Goal: Information Seeking & Learning: Learn about a topic

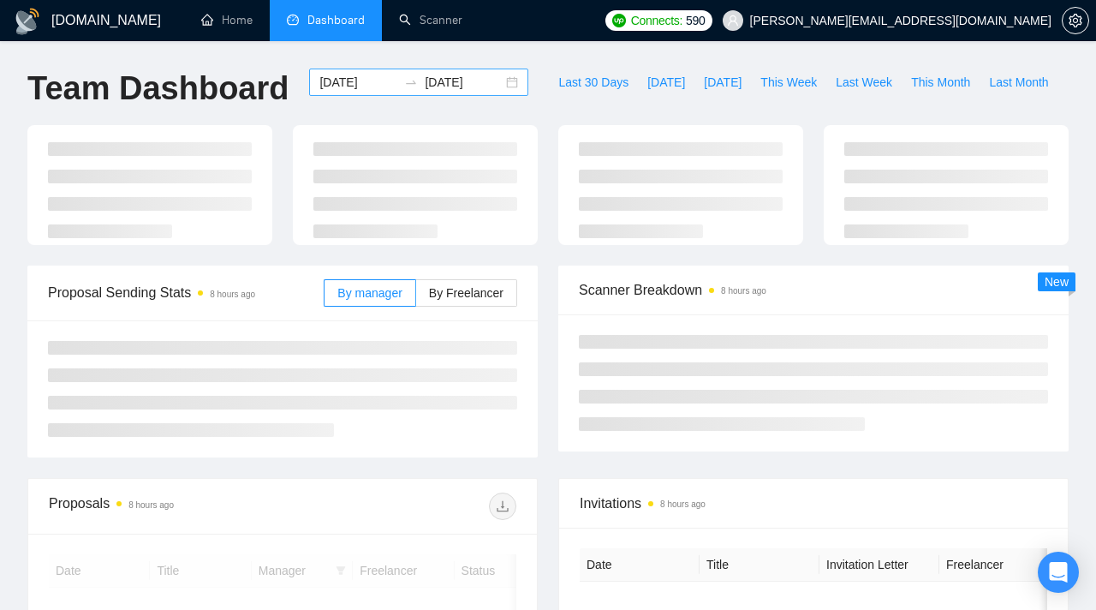
click at [372, 77] on input "[DATE]" at bounding box center [358, 82] width 78 height 19
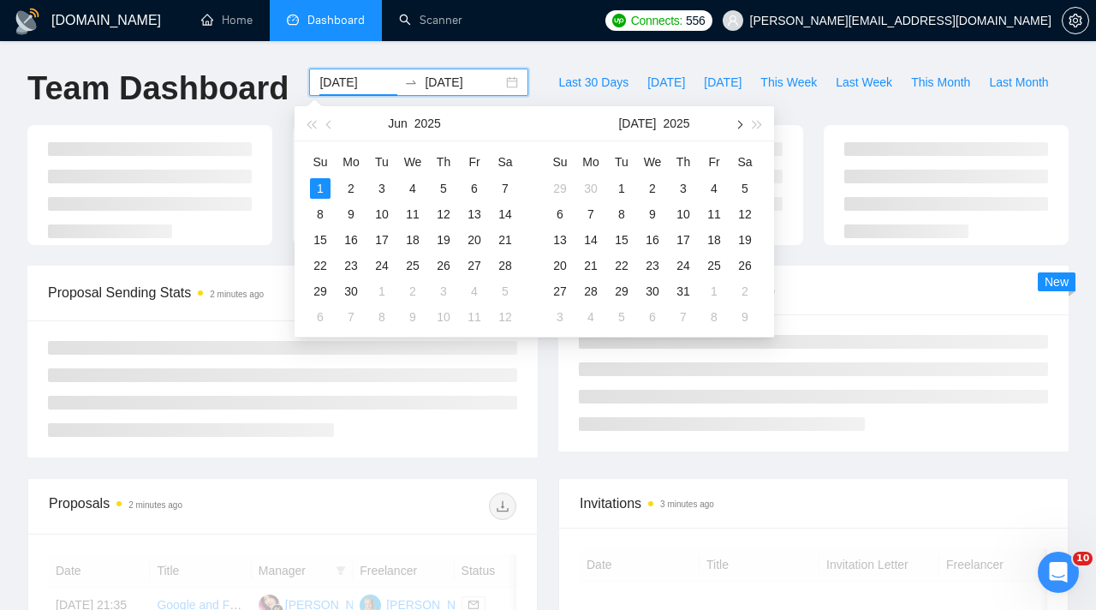
click at [739, 123] on span "button" at bounding box center [738, 124] width 9 height 9
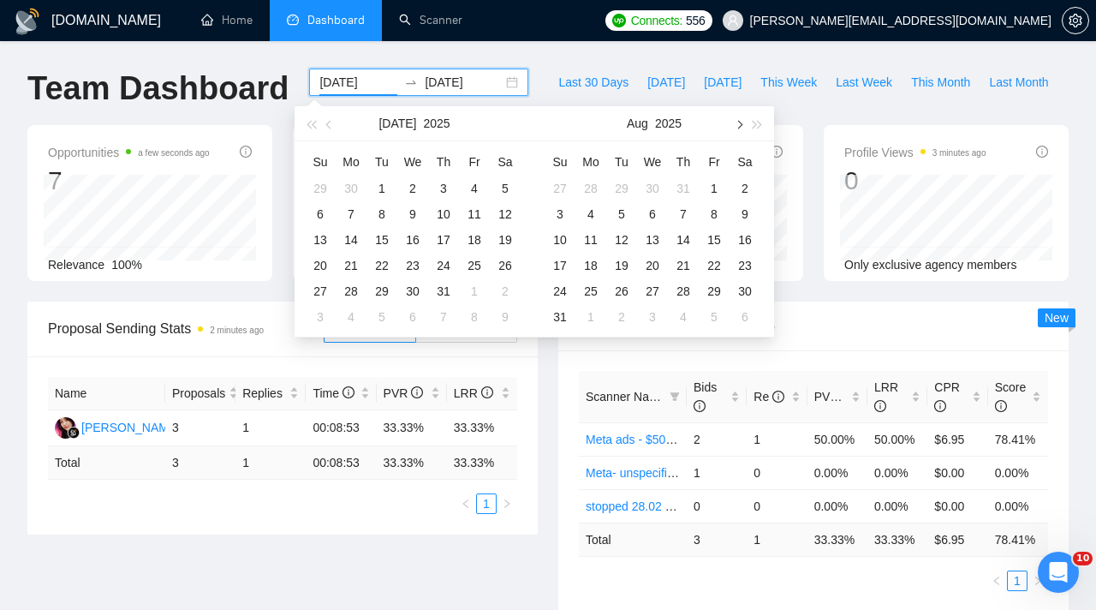
click at [737, 124] on span "button" at bounding box center [738, 124] width 9 height 9
type input "[DATE]"
click at [593, 218] on div "8" at bounding box center [590, 214] width 21 height 21
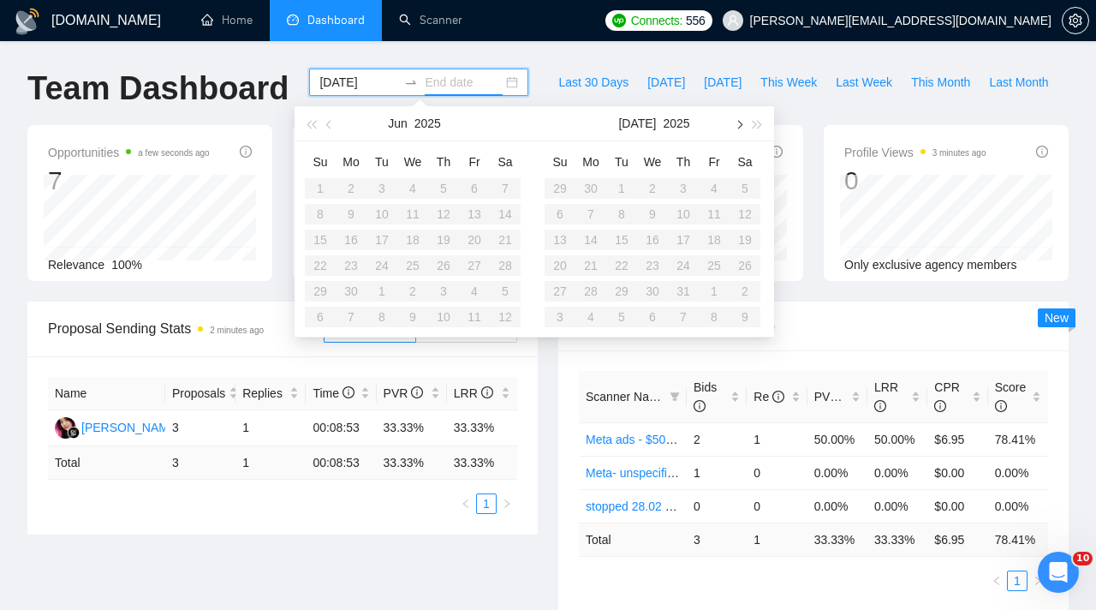
click at [743, 121] on button "button" at bounding box center [738, 123] width 19 height 34
type input "[DATE]"
click at [591, 244] on div "15" at bounding box center [590, 239] width 21 height 21
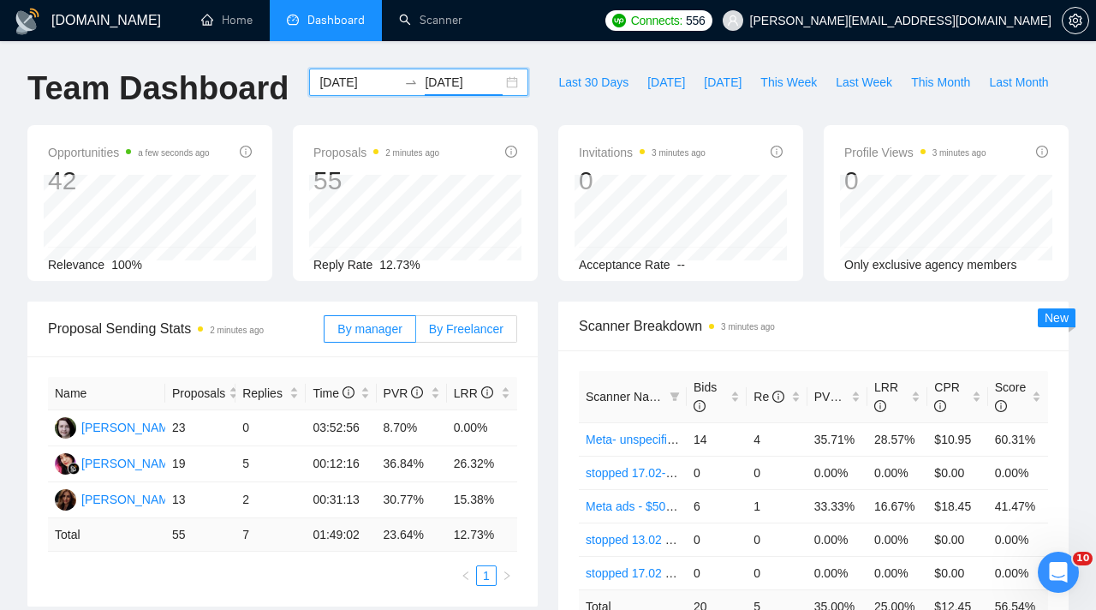
click at [443, 330] on span "By Freelancer" at bounding box center [466, 329] width 74 height 14
click at [416, 333] on input "By Freelancer" at bounding box center [416, 333] width 0 height 0
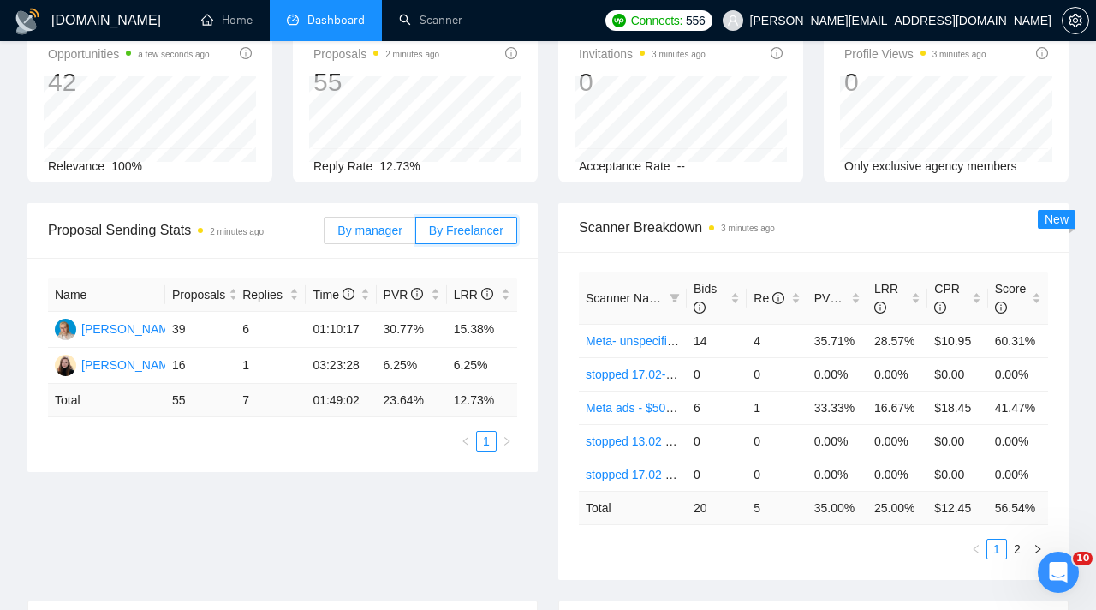
scroll to position [108, 0]
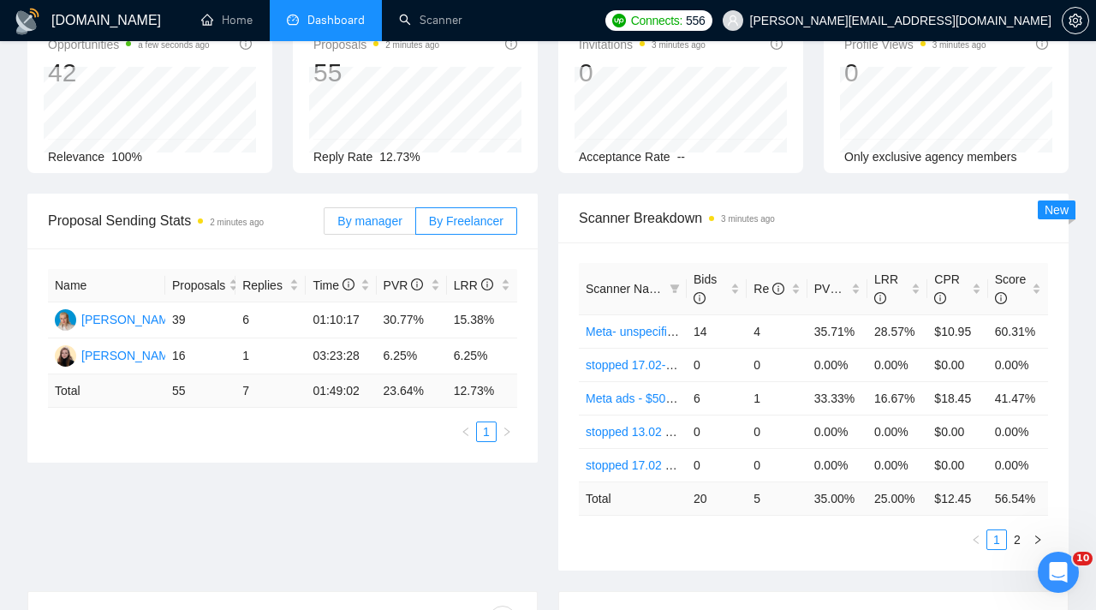
click at [377, 223] on span "By manager" at bounding box center [369, 221] width 64 height 14
click at [324, 225] on input "By manager" at bounding box center [324, 225] width 0 height 0
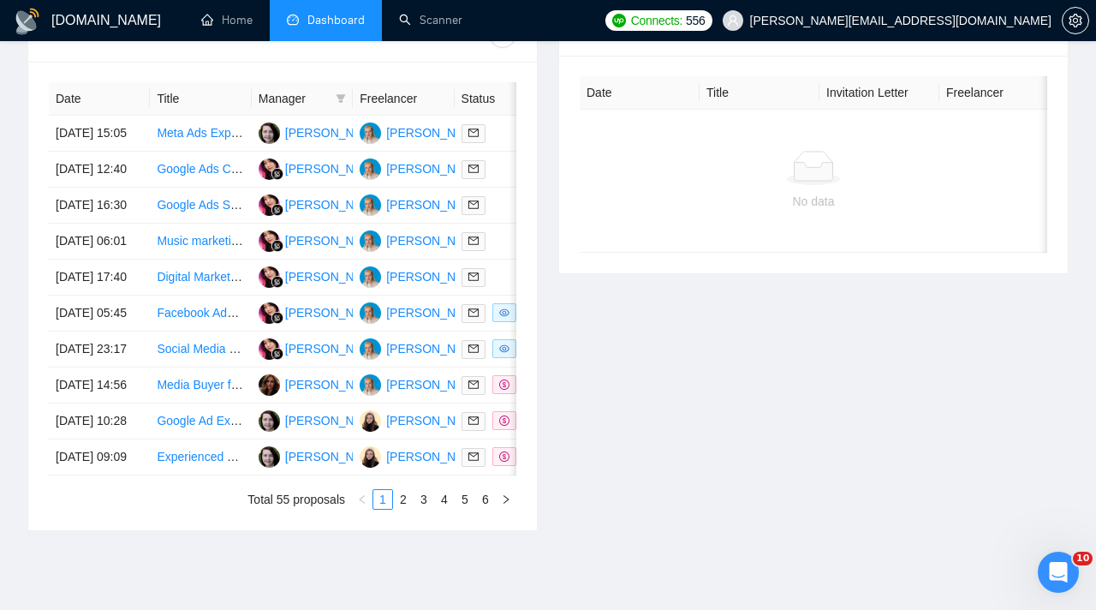
scroll to position [690, 0]
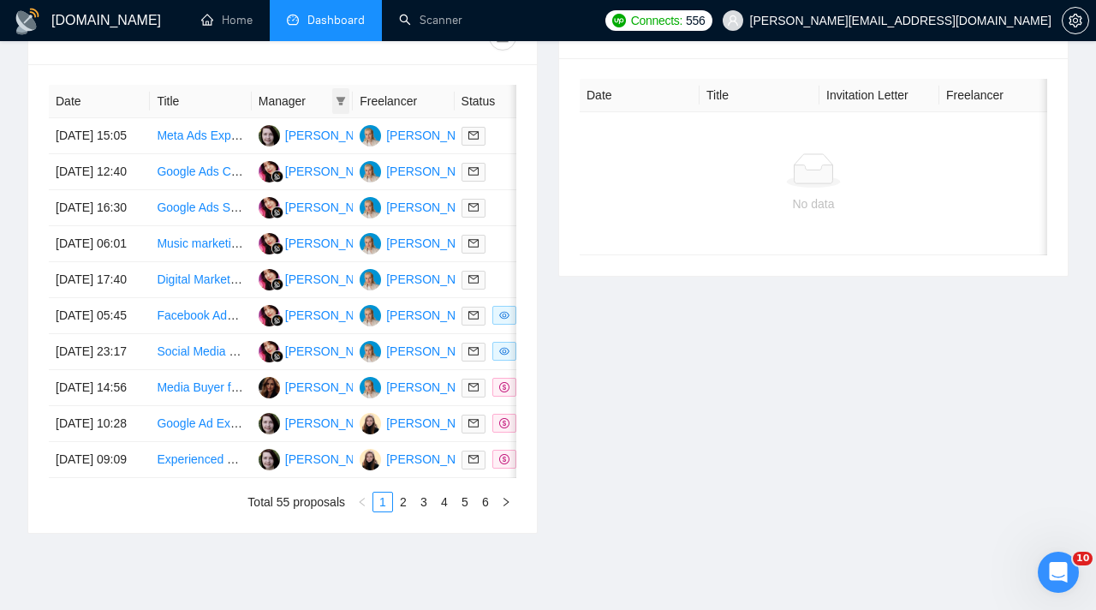
click at [343, 92] on span at bounding box center [340, 101] width 17 height 26
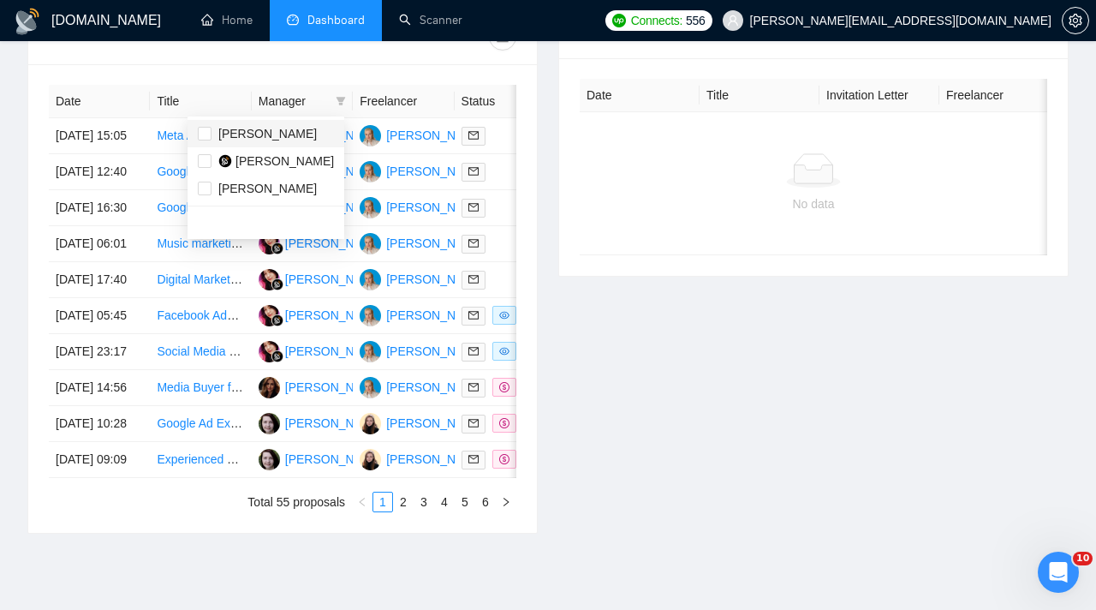
click at [212, 133] on span "[PERSON_NAME]" at bounding box center [263, 133] width 105 height 19
checkbox input "true"
click at [205, 197] on label at bounding box center [205, 188] width 14 height 19
click at [205, 195] on input "checkbox" at bounding box center [205, 188] width 14 height 14
click at [232, 190] on span "[PERSON_NAME]" at bounding box center [267, 188] width 98 height 14
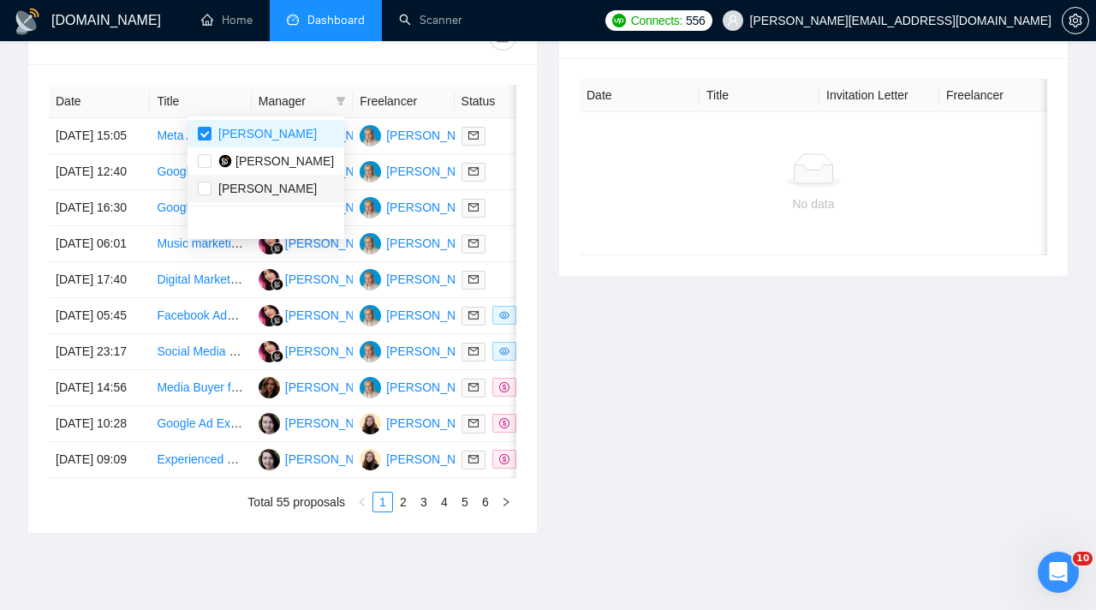
checkbox input "true"
click at [496, 185] on td at bounding box center [505, 172] width 101 height 36
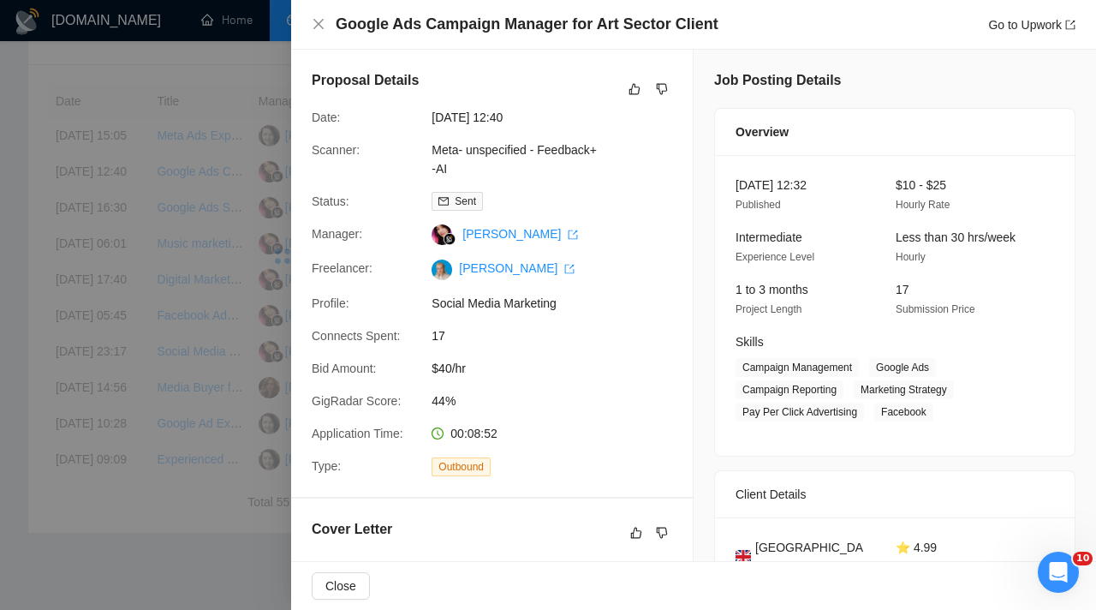
click at [261, 193] on div at bounding box center [548, 305] width 1096 height 610
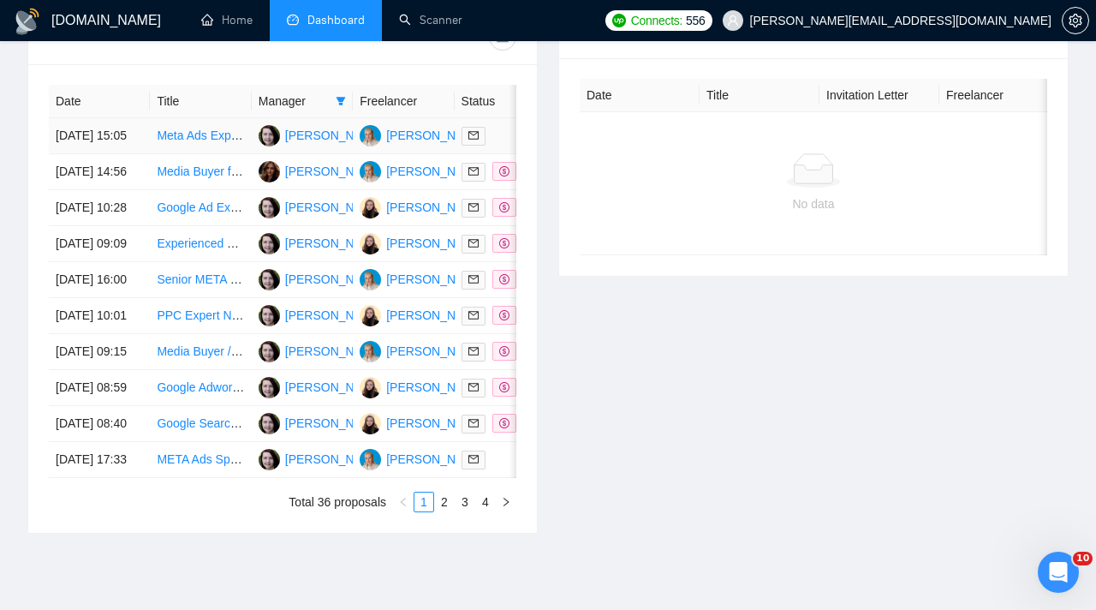
click at [495, 145] on div at bounding box center [504, 136] width 87 height 20
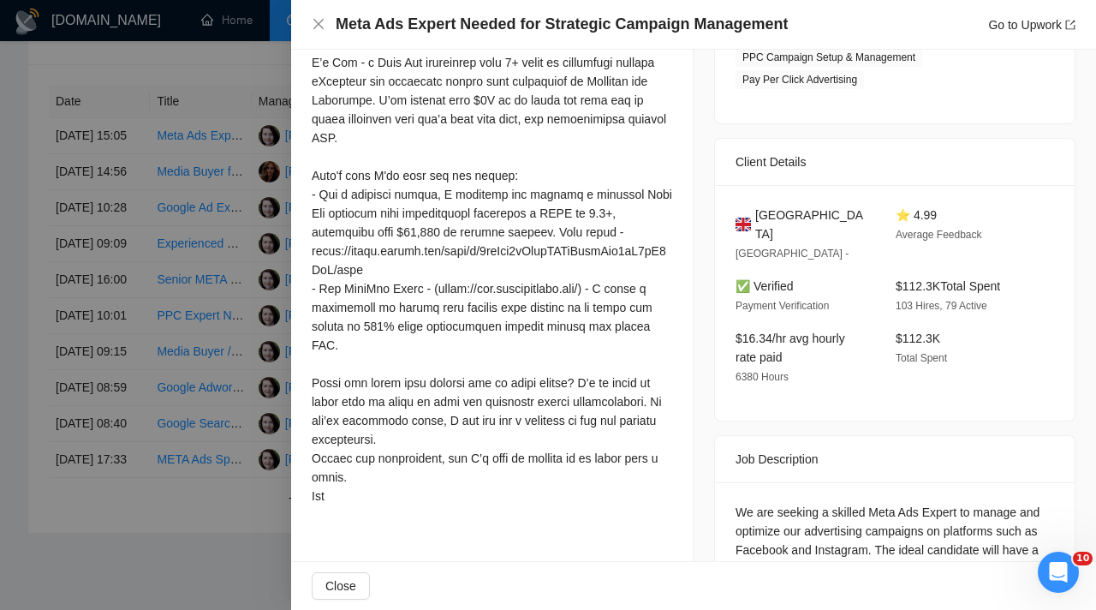
scroll to position [469, 0]
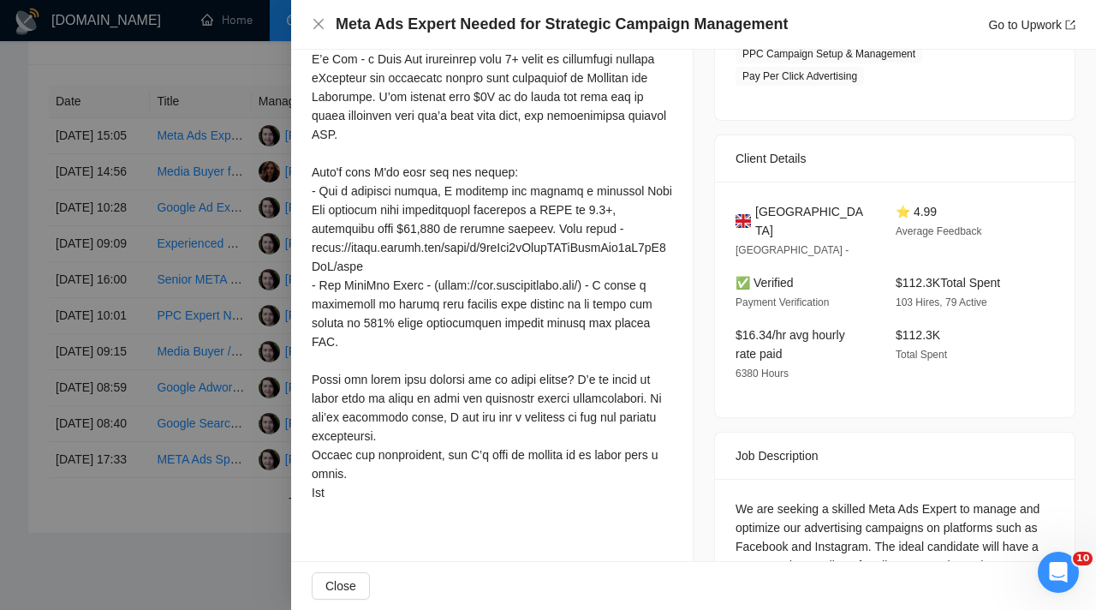
click at [187, 351] on div at bounding box center [548, 305] width 1096 height 610
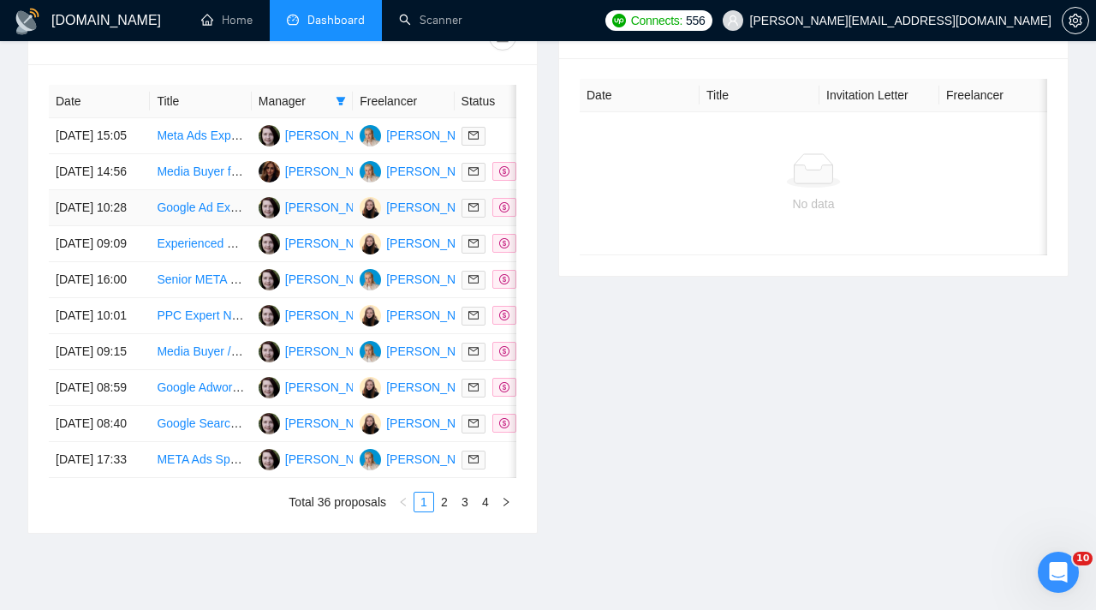
click at [456, 226] on td at bounding box center [505, 208] width 101 height 36
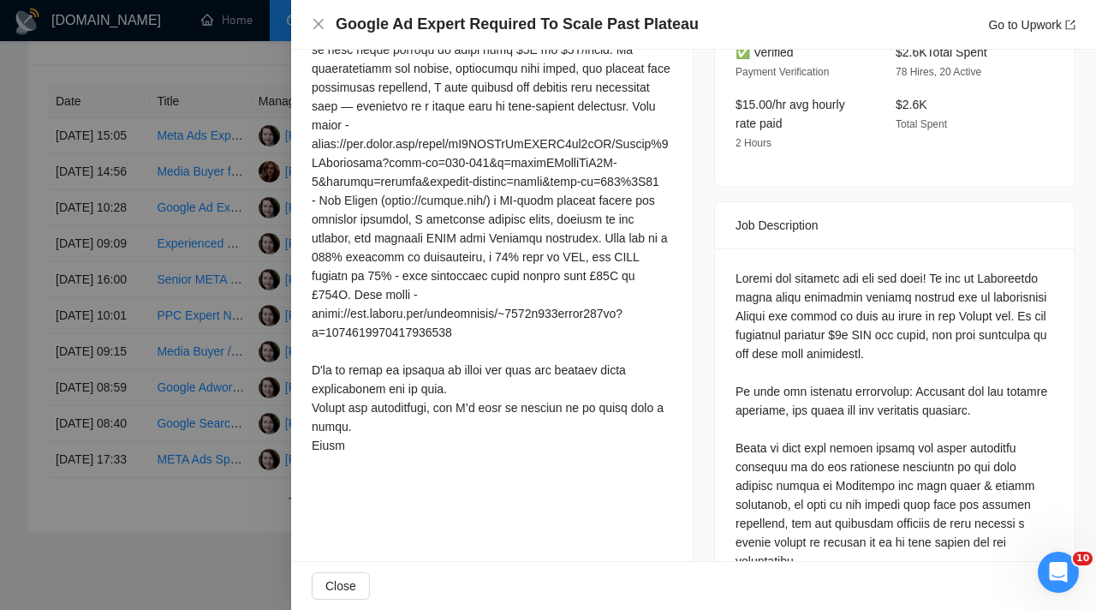
scroll to position [634, 0]
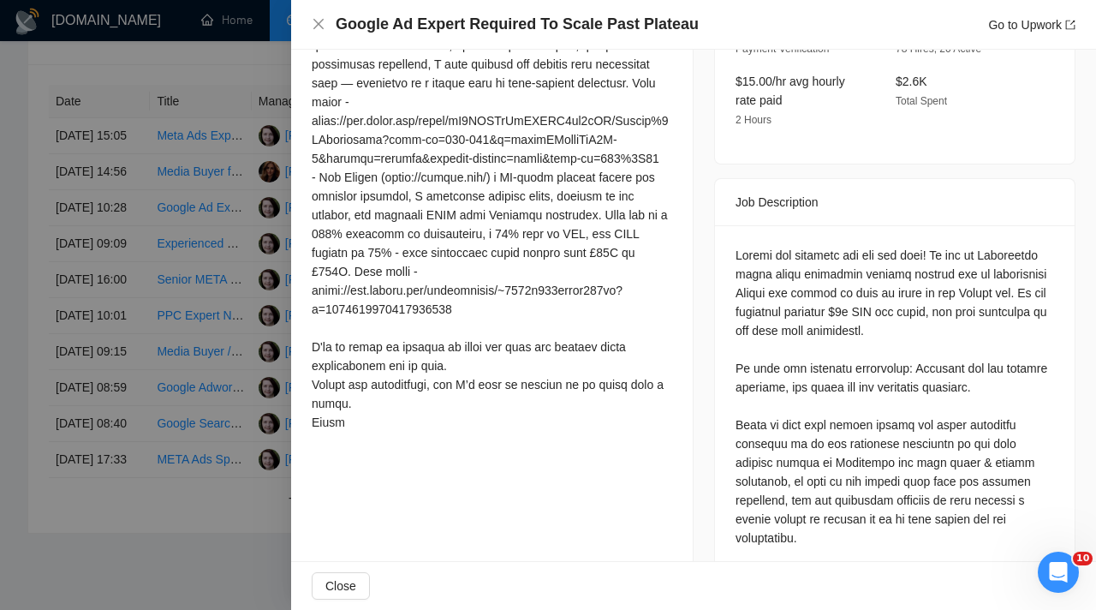
click at [249, 366] on div at bounding box center [548, 305] width 1096 height 610
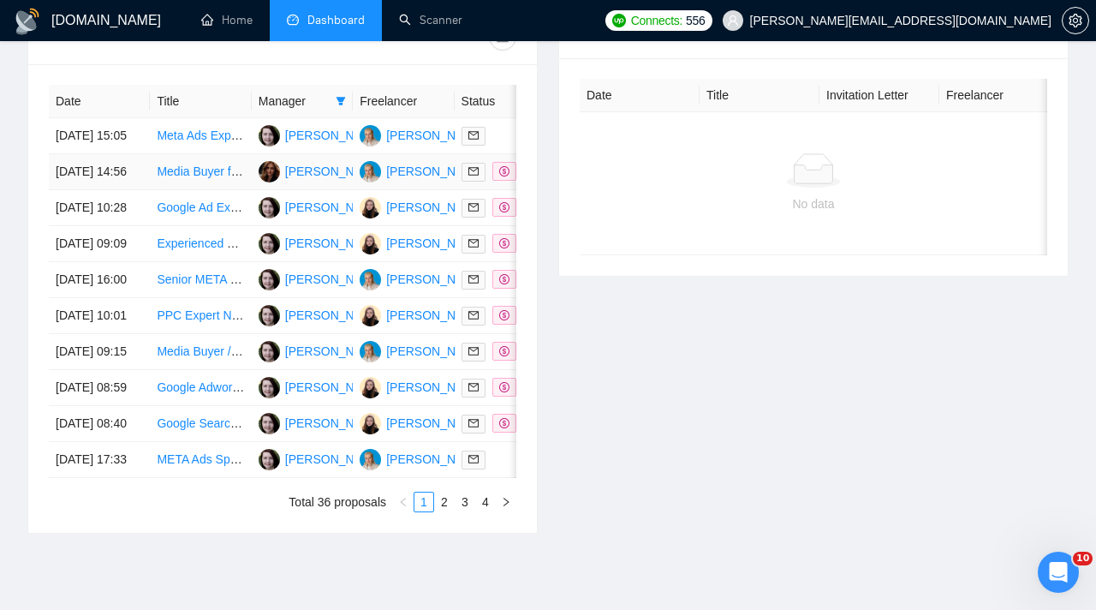
click at [346, 181] on div "[PERSON_NAME]" at bounding box center [334, 171] width 98 height 19
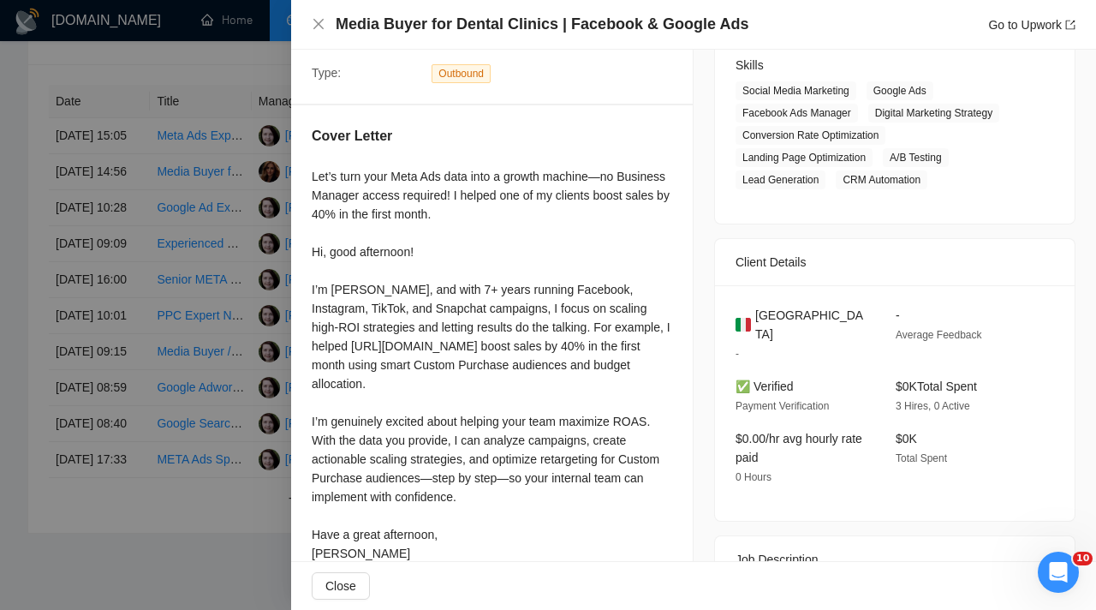
scroll to position [296, 0]
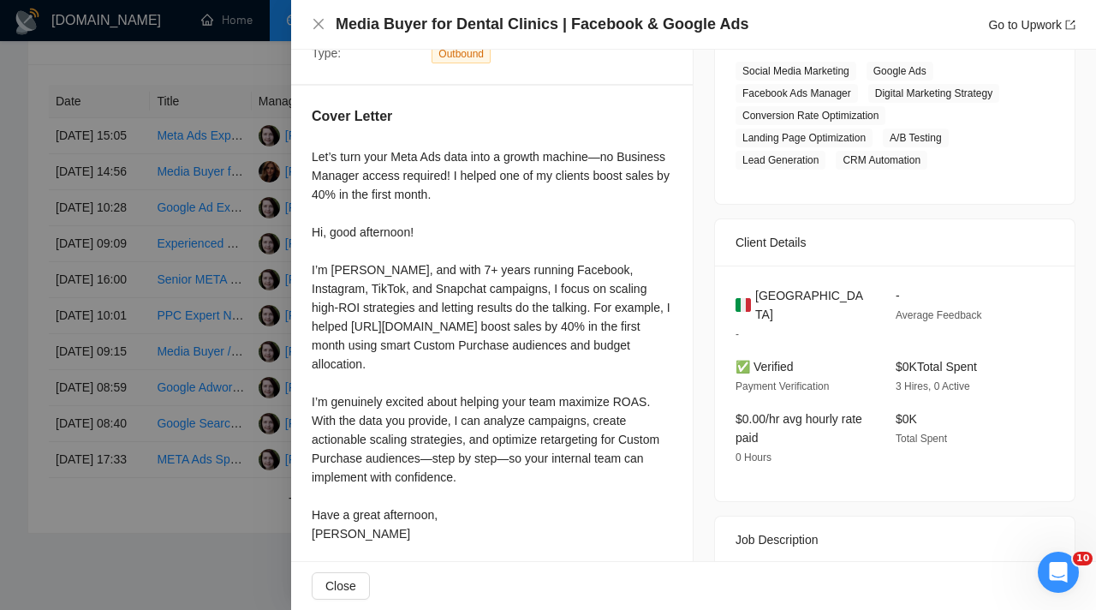
click at [215, 289] on div at bounding box center [548, 305] width 1096 height 610
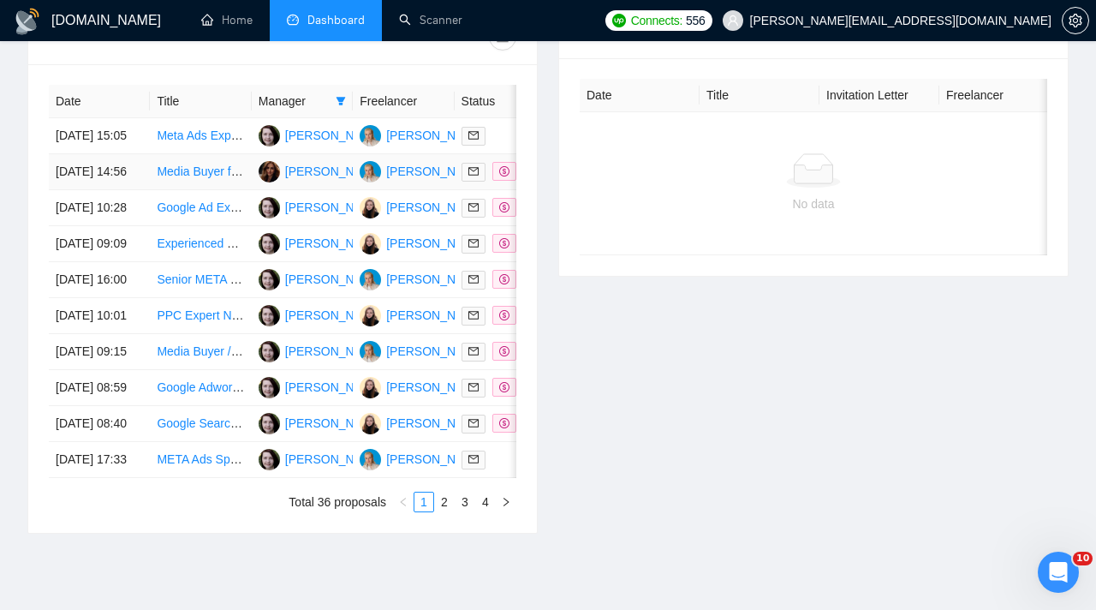
click at [231, 190] on td "Media Buyer for Dental Clinics | Facebook & Google Ads" at bounding box center [200, 172] width 101 height 36
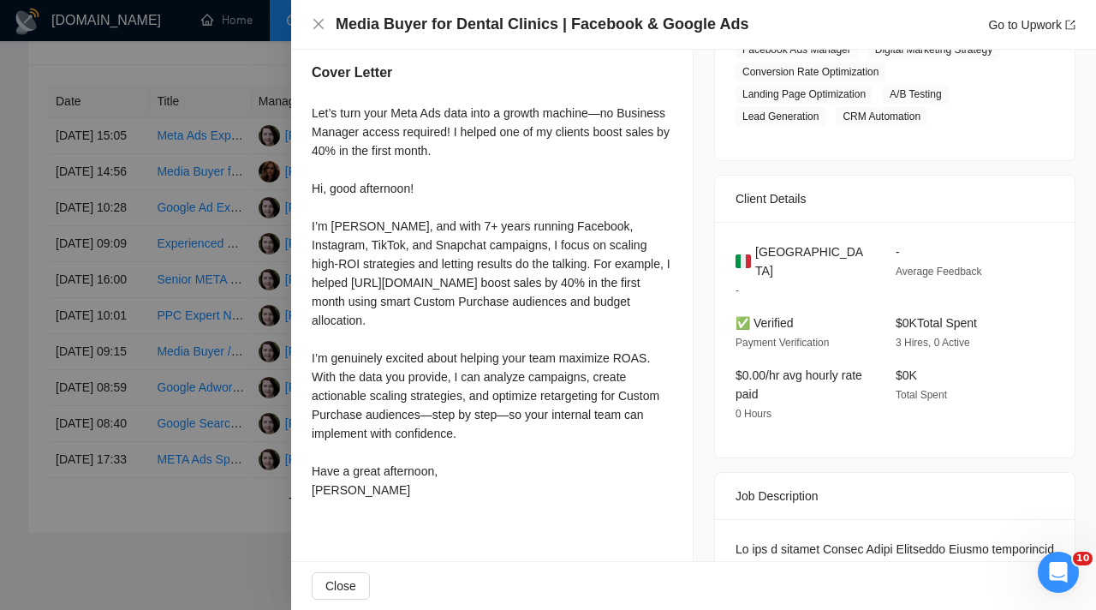
scroll to position [334, 0]
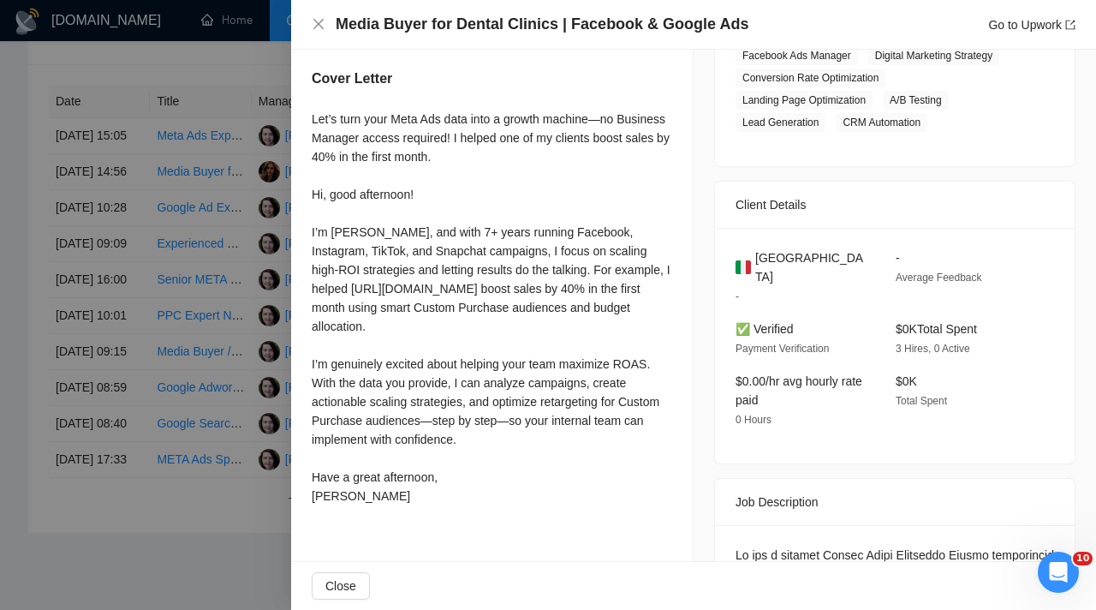
click at [229, 351] on div at bounding box center [548, 305] width 1096 height 610
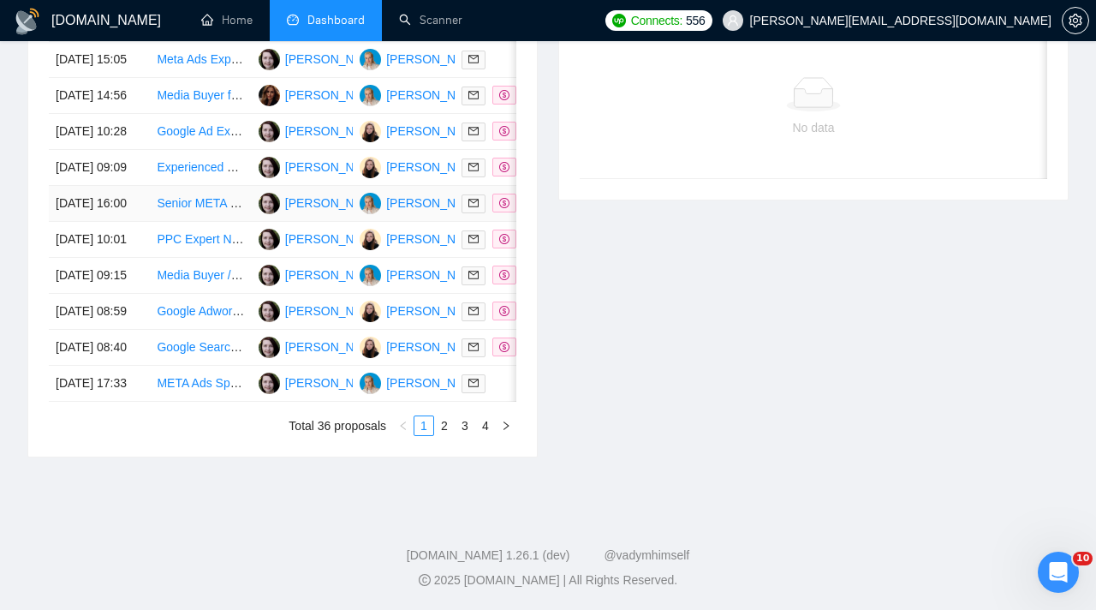
scroll to position [875, 0]
click at [412, 330] on td "[PERSON_NAME]" at bounding box center [403, 312] width 101 height 36
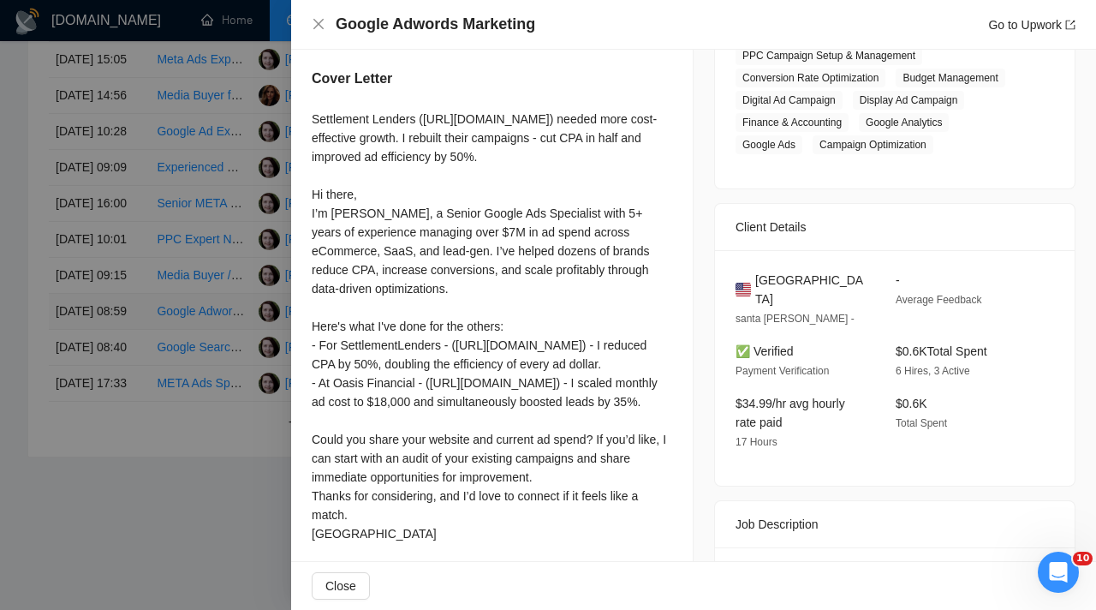
scroll to position [366, 0]
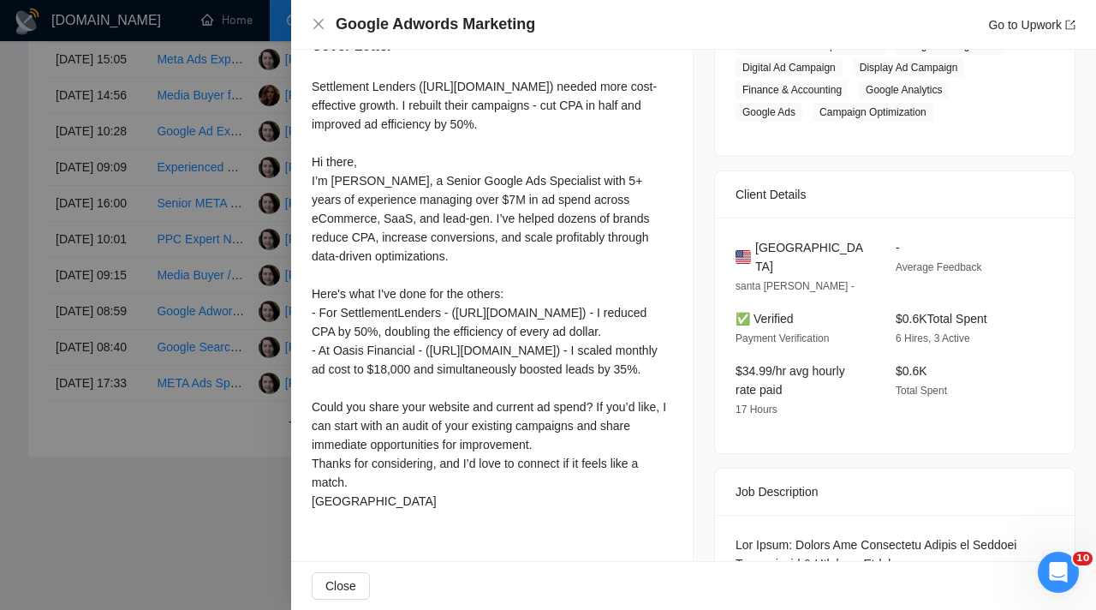
click at [214, 403] on div at bounding box center [548, 305] width 1096 height 610
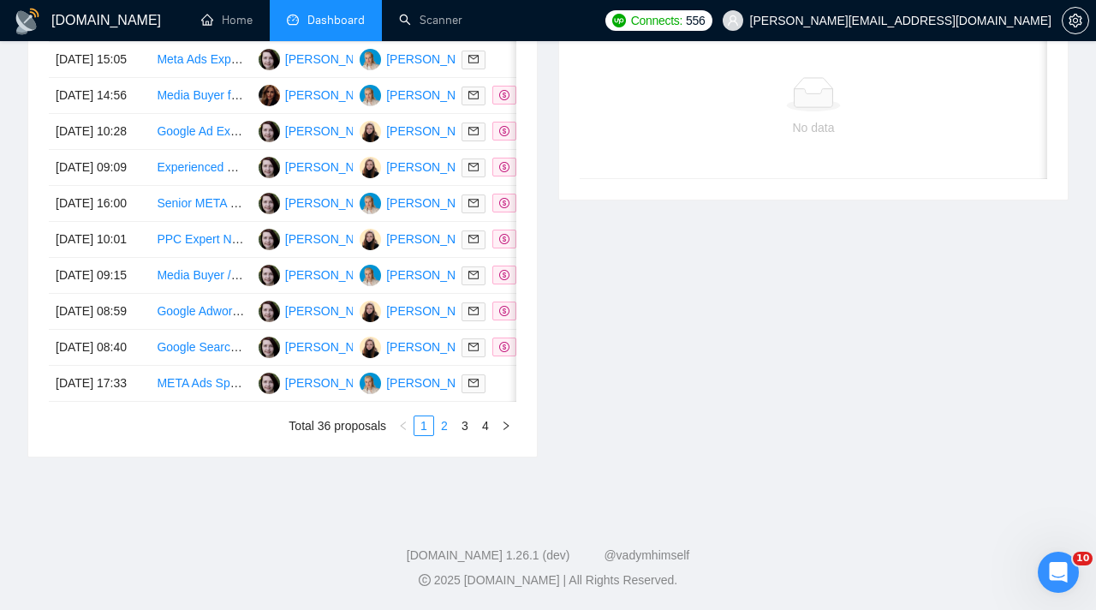
click at [448, 435] on link "2" at bounding box center [444, 425] width 19 height 19
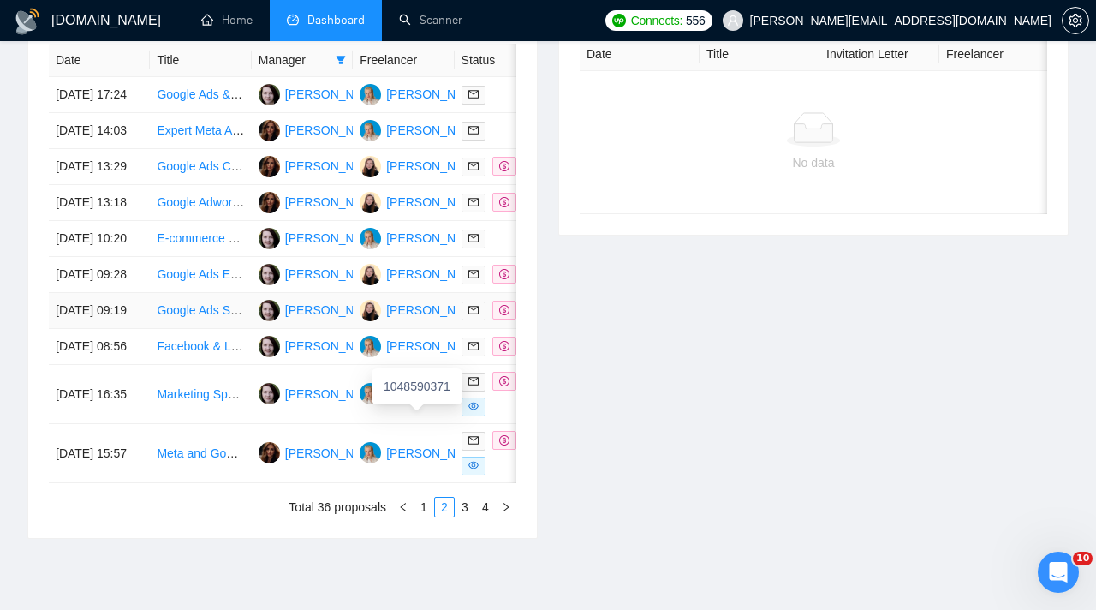
scroll to position [723, 0]
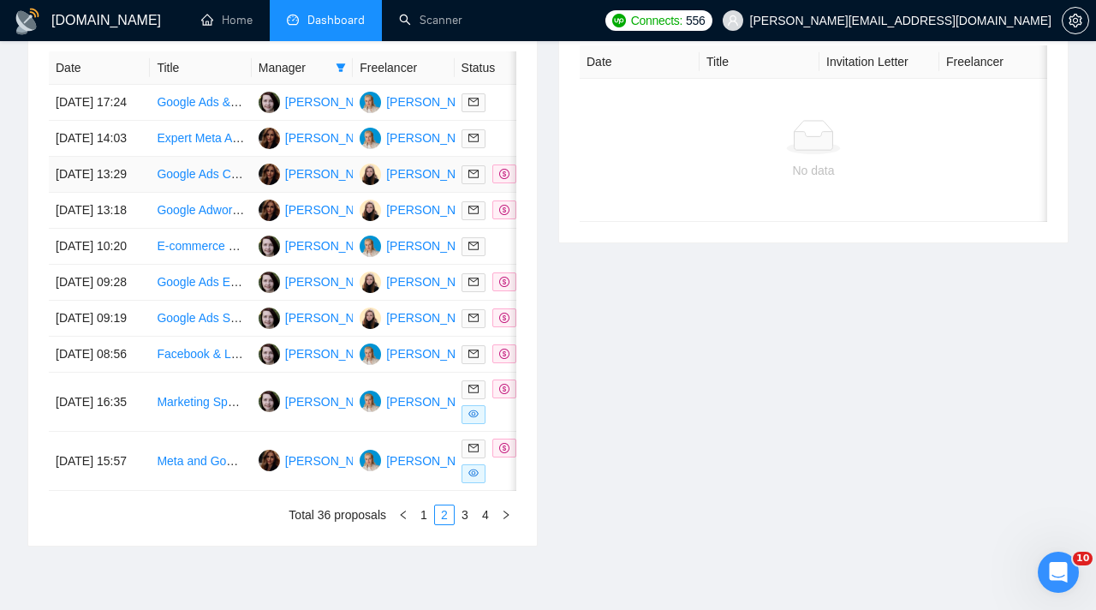
click at [463, 193] on td at bounding box center [505, 175] width 101 height 36
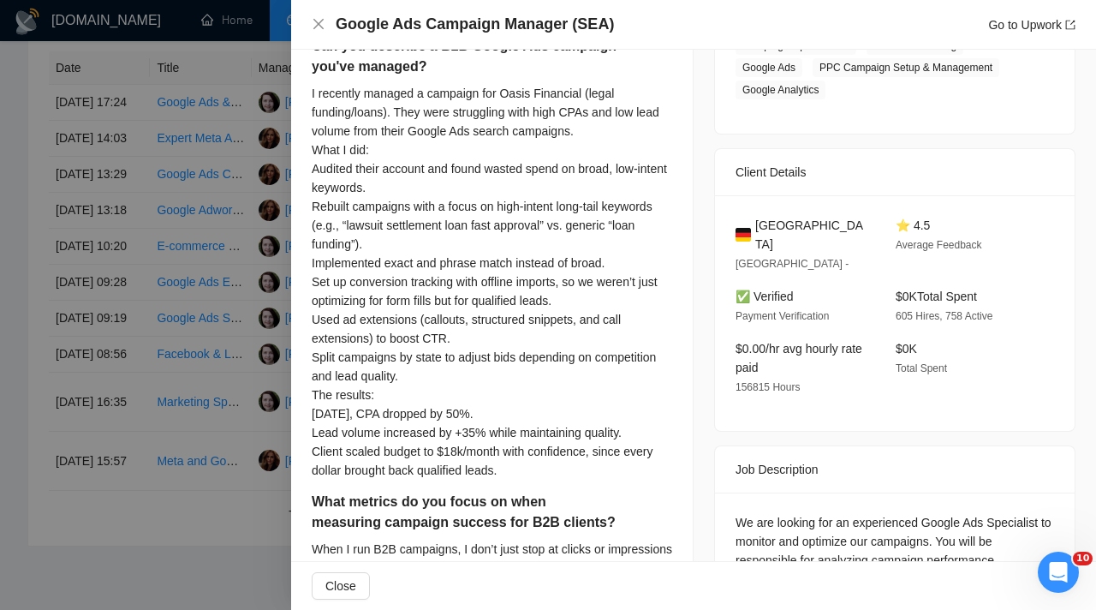
click at [175, 321] on div at bounding box center [548, 305] width 1096 height 610
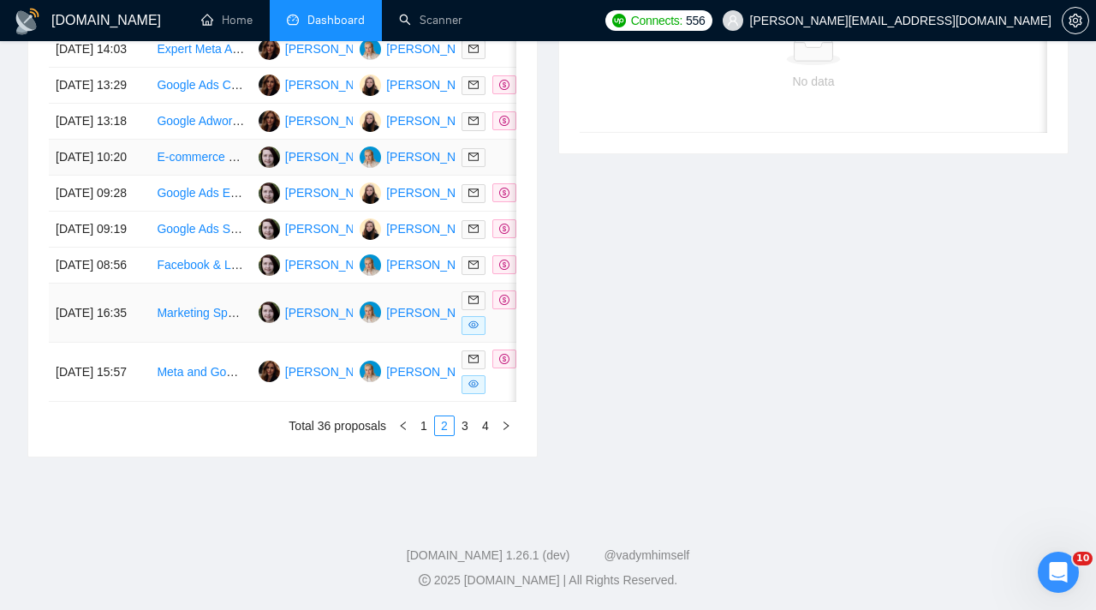
scroll to position [894, 0]
click at [485, 435] on link "4" at bounding box center [485, 425] width 19 height 19
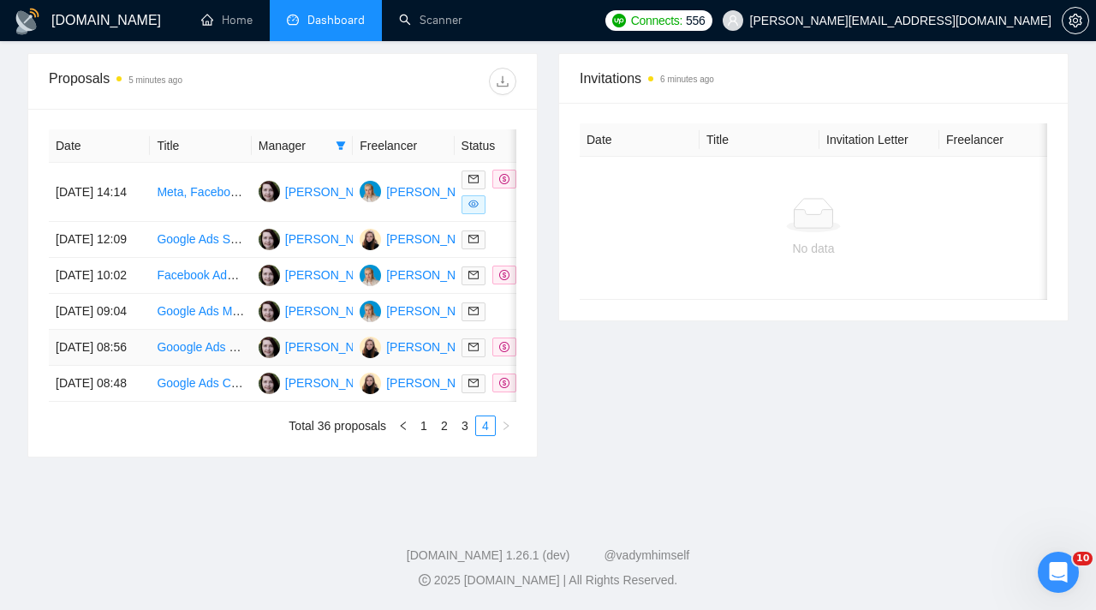
scroll to position [686, 0]
click at [465, 435] on link "3" at bounding box center [464, 425] width 19 height 19
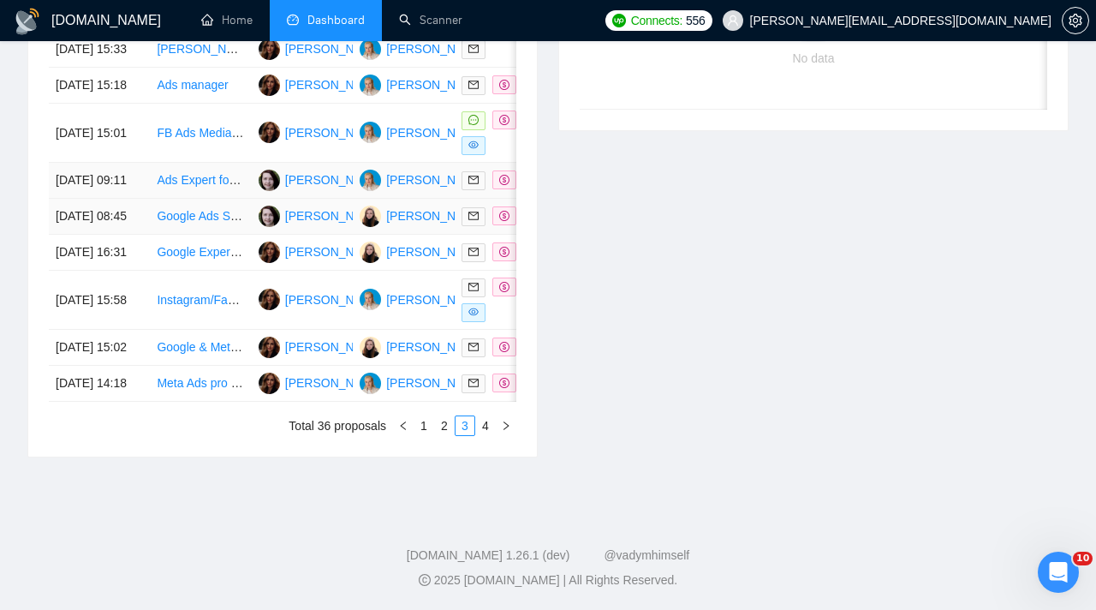
scroll to position [948, 0]
click at [443, 429] on link "2" at bounding box center [444, 425] width 19 height 19
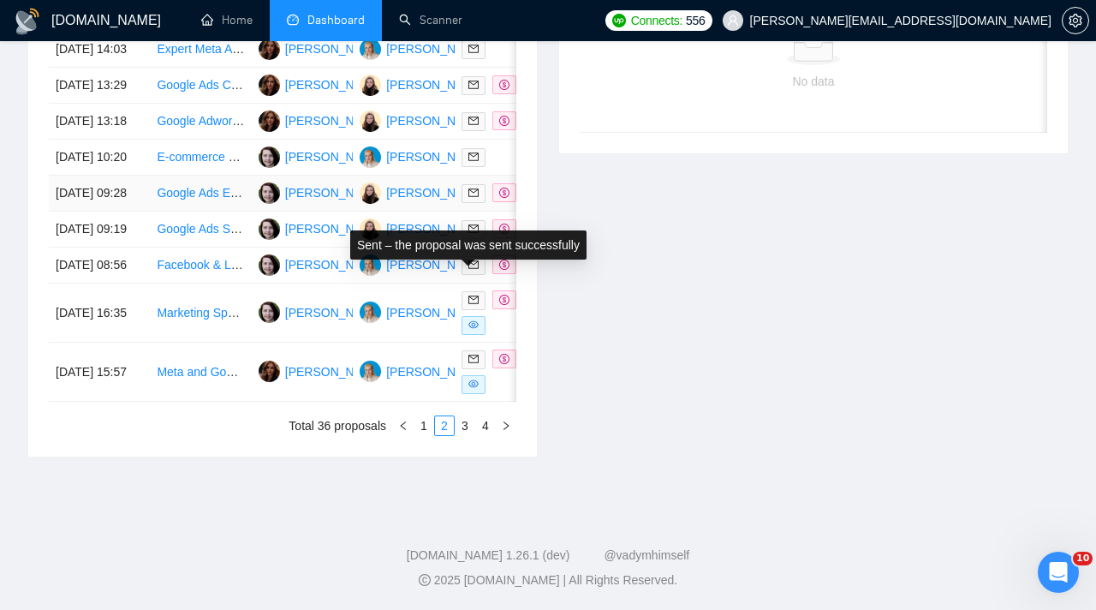
scroll to position [825, 0]
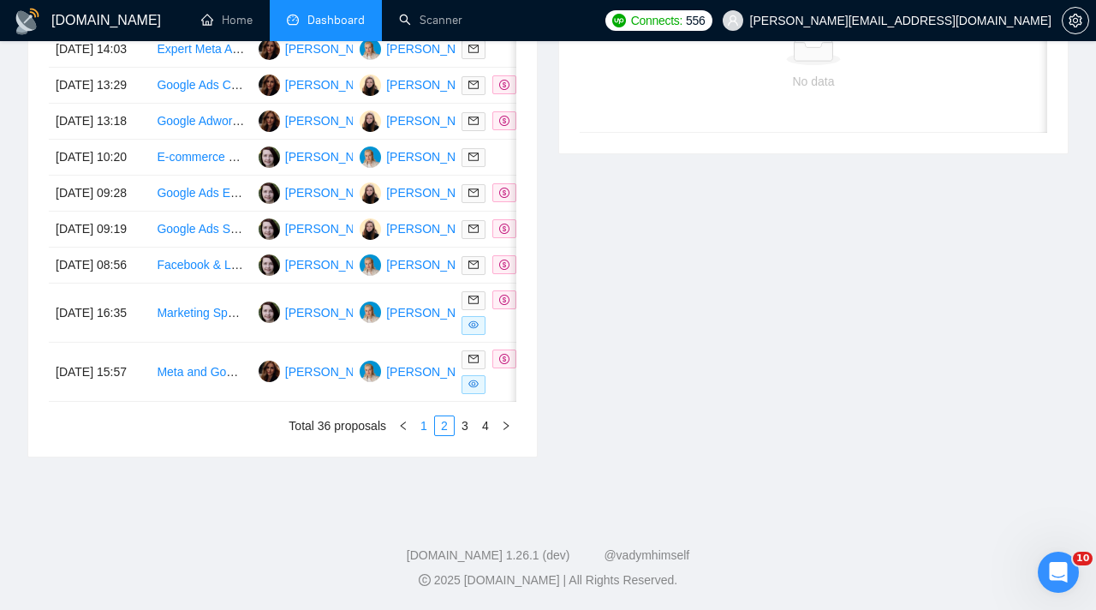
click at [422, 435] on link "1" at bounding box center [423, 425] width 19 height 19
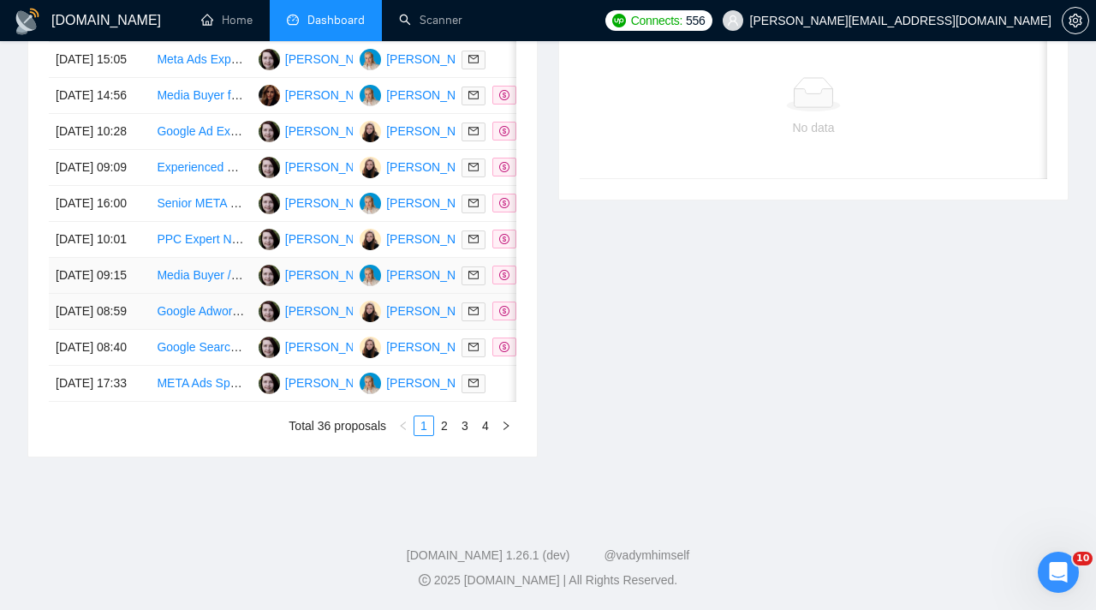
scroll to position [780, 0]
click at [447, 435] on link "2" at bounding box center [444, 425] width 19 height 19
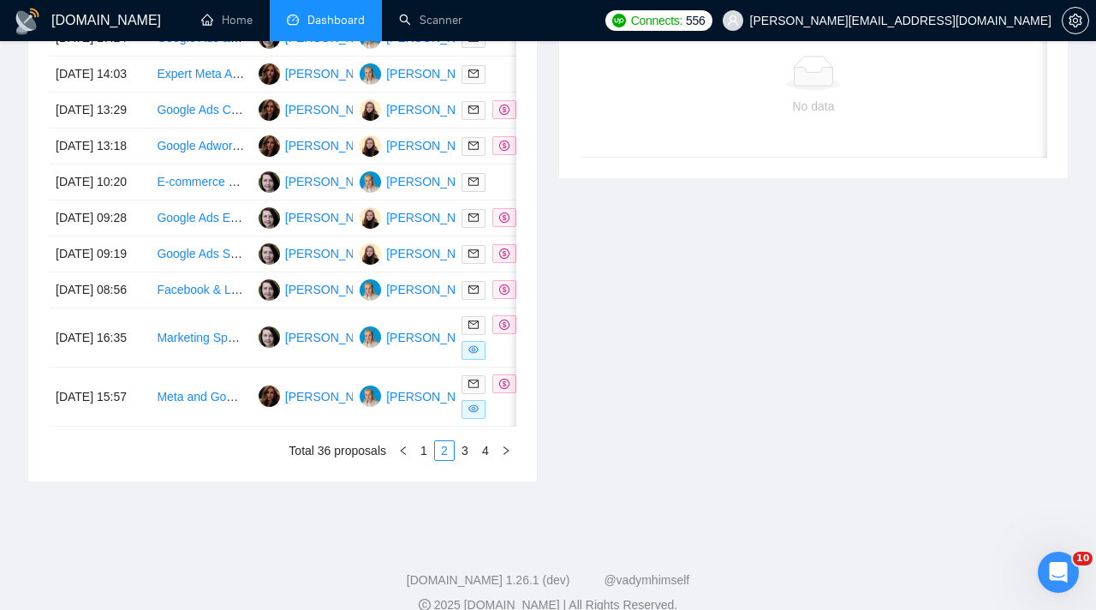
scroll to position [790, 0]
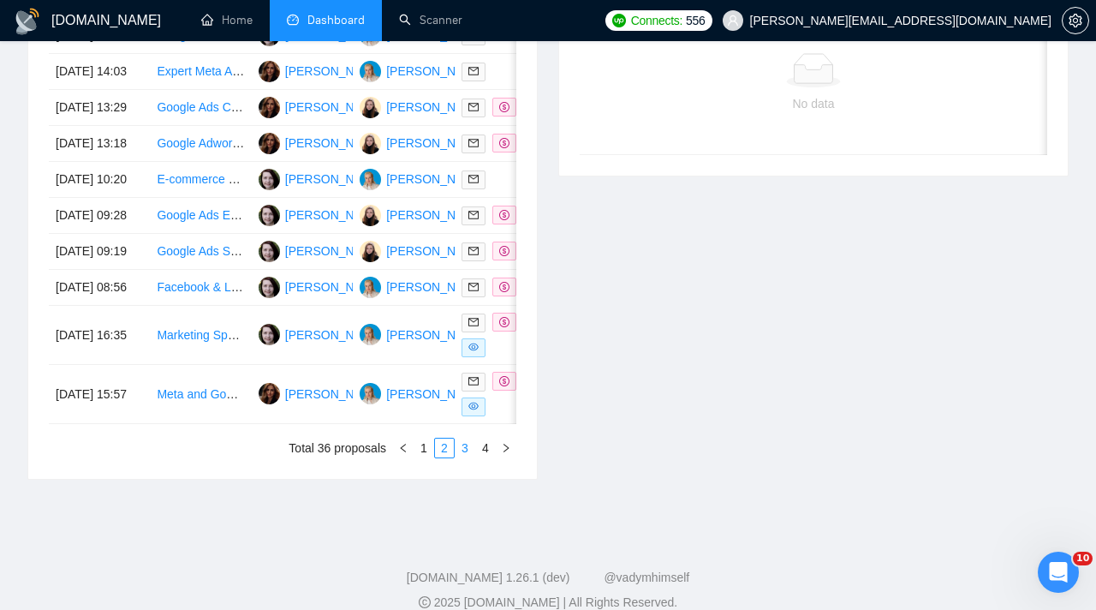
click at [465, 457] on link "3" at bounding box center [464, 447] width 19 height 19
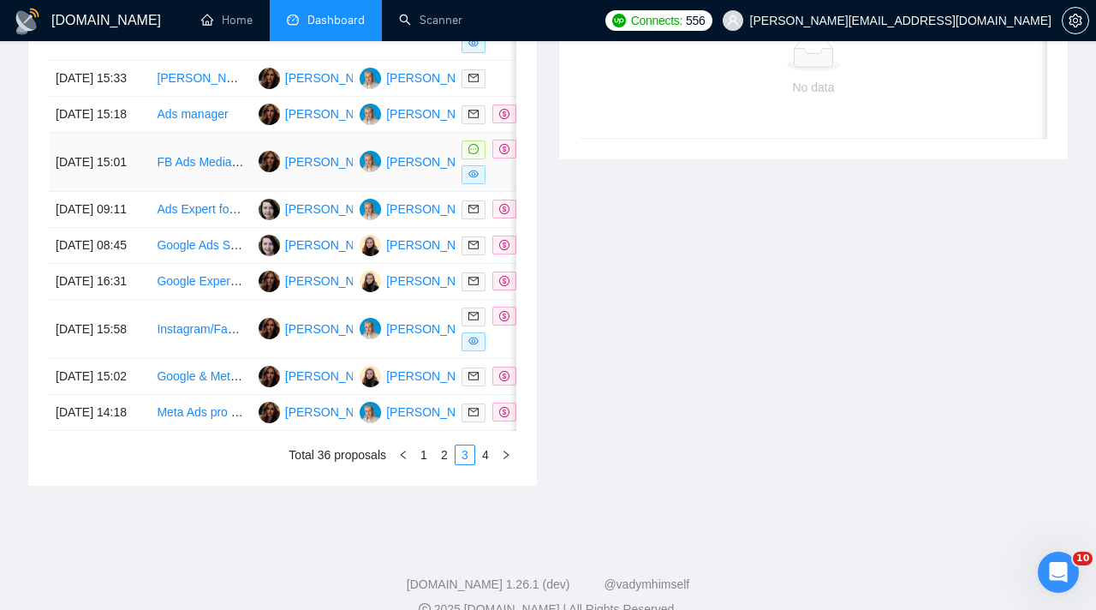
scroll to position [819, 0]
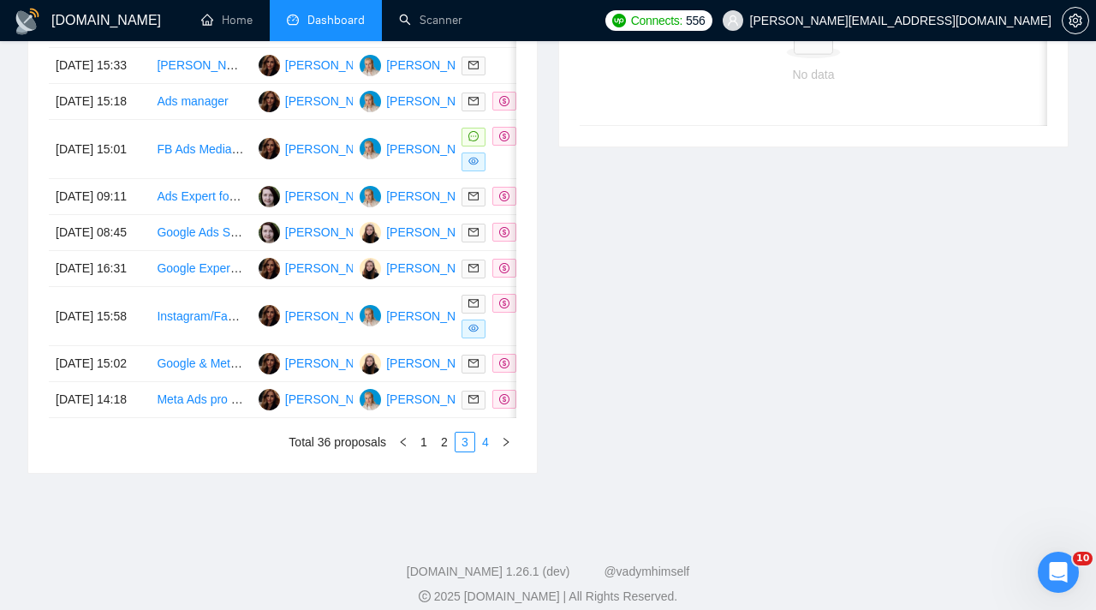
click at [488, 451] on link "4" at bounding box center [485, 441] width 19 height 19
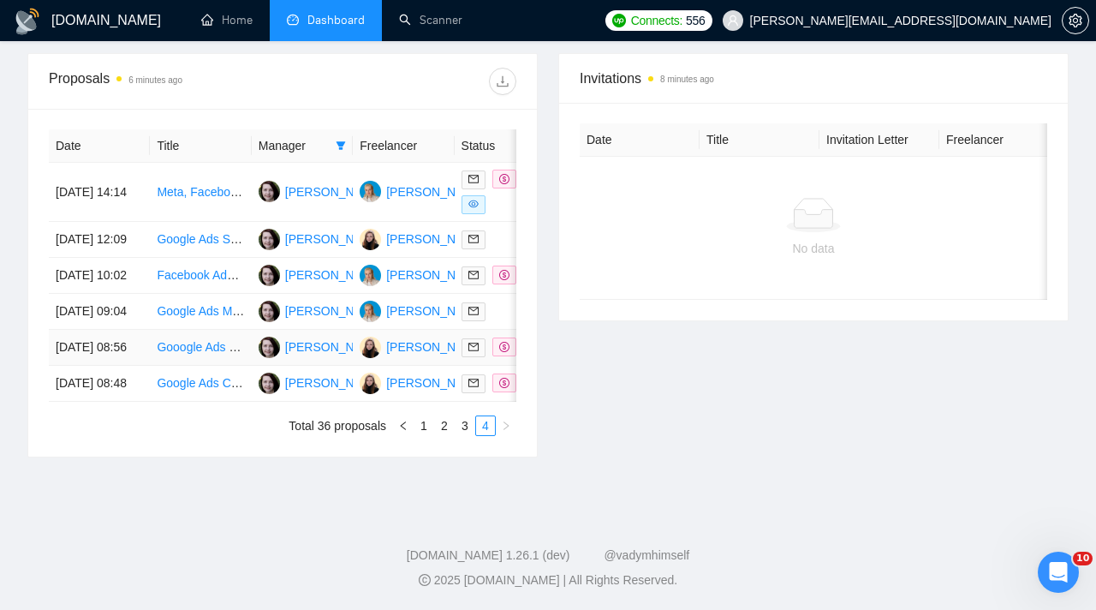
scroll to position [660, 0]
click at [465, 435] on link "3" at bounding box center [464, 425] width 19 height 19
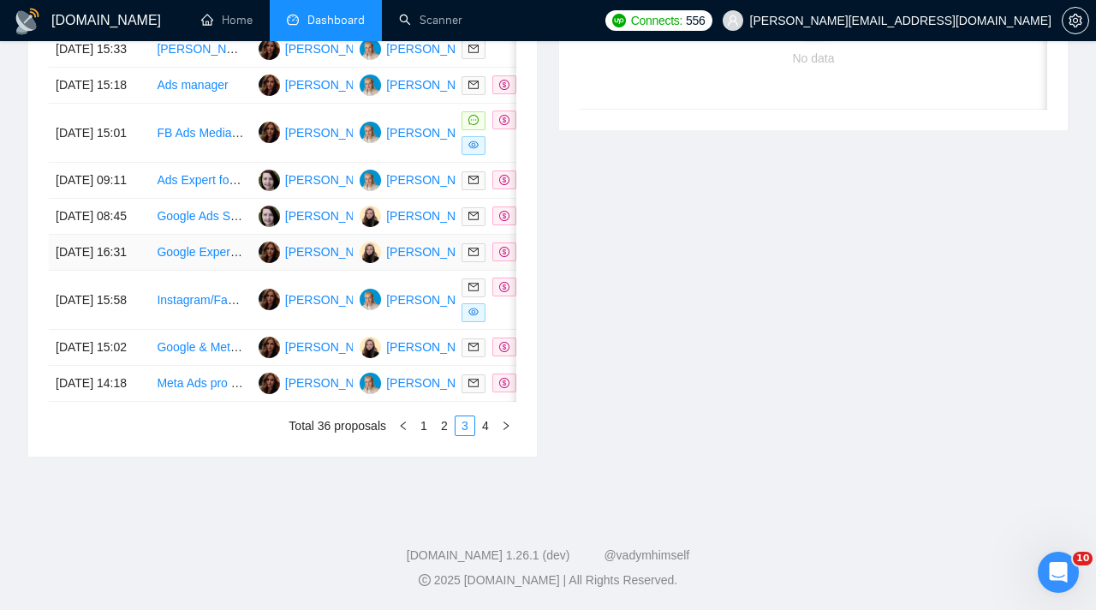
scroll to position [898, 0]
click at [450, 435] on link "2" at bounding box center [444, 425] width 19 height 19
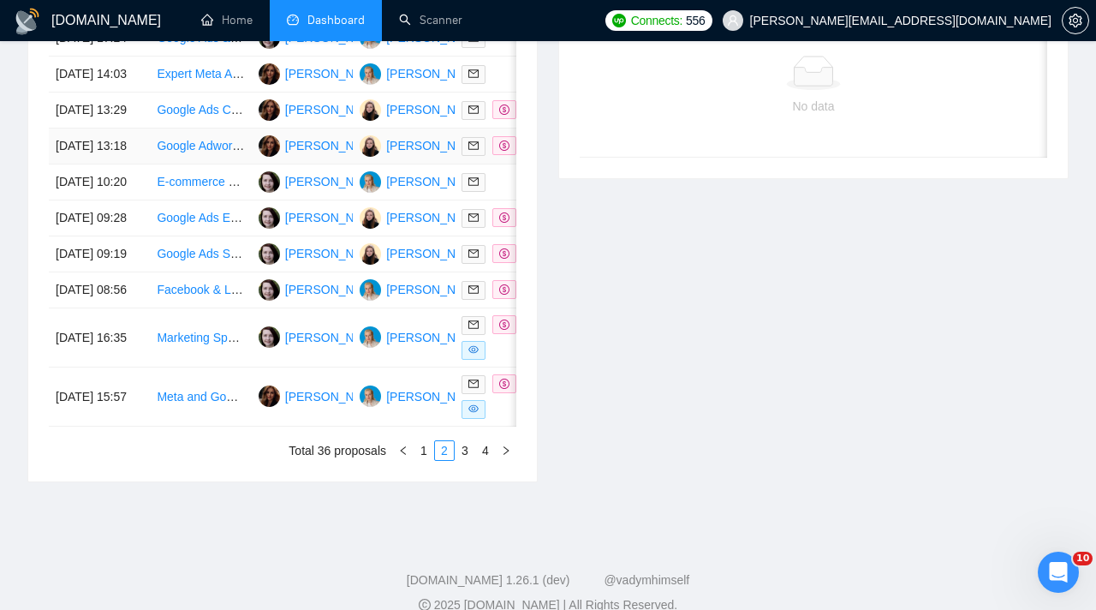
scroll to position [788, 0]
click at [428, 459] on link "1" at bounding box center [423, 449] width 19 height 19
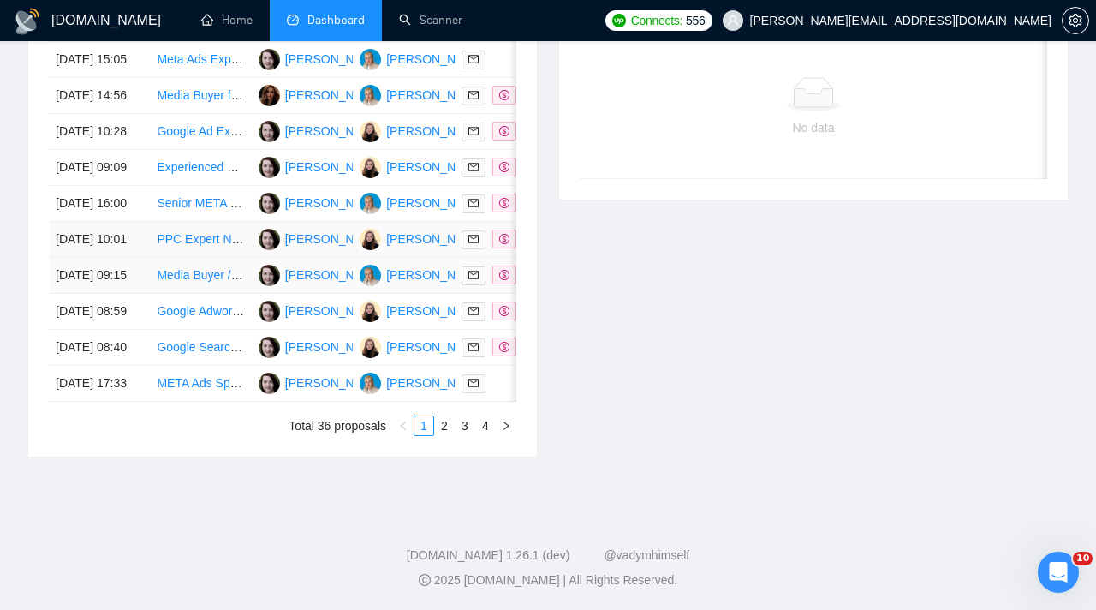
scroll to position [868, 0]
click at [444, 435] on link "2" at bounding box center [444, 425] width 19 height 19
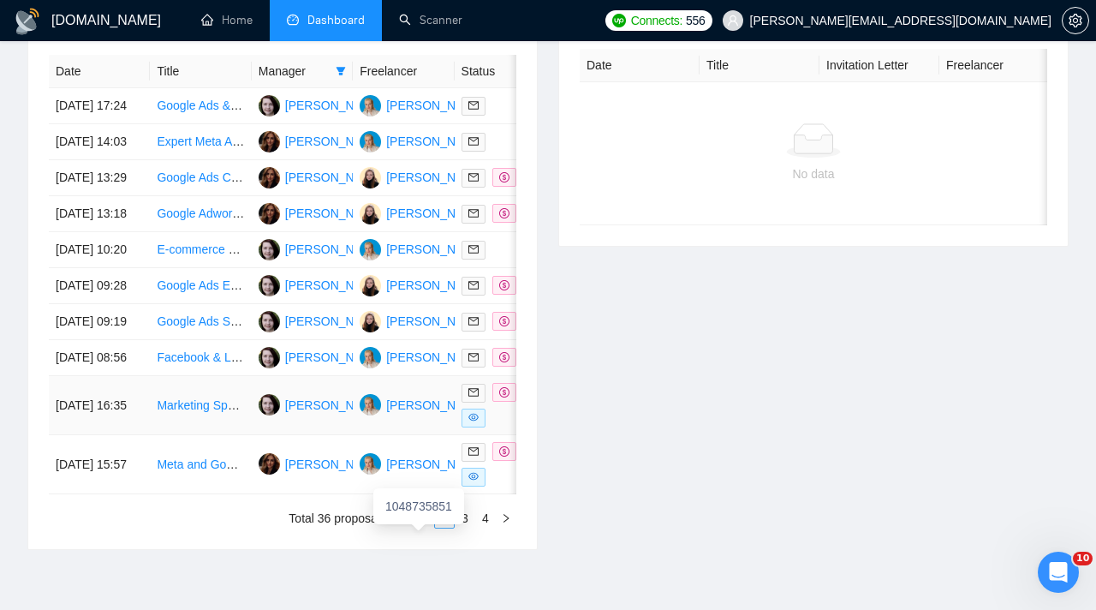
scroll to position [840, 0]
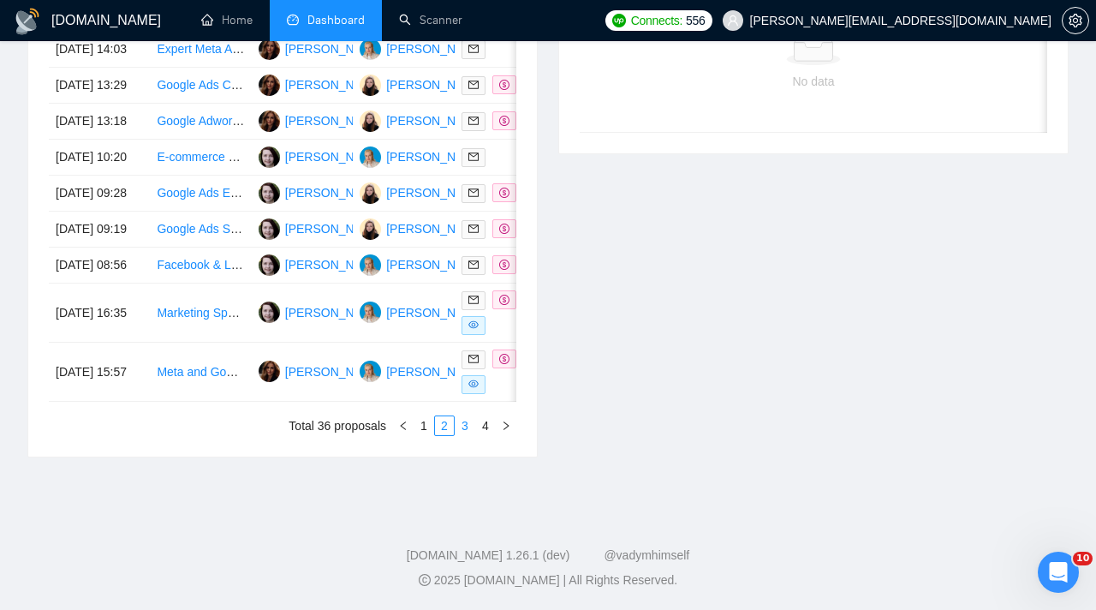
click at [467, 435] on link "3" at bounding box center [464, 425] width 19 height 19
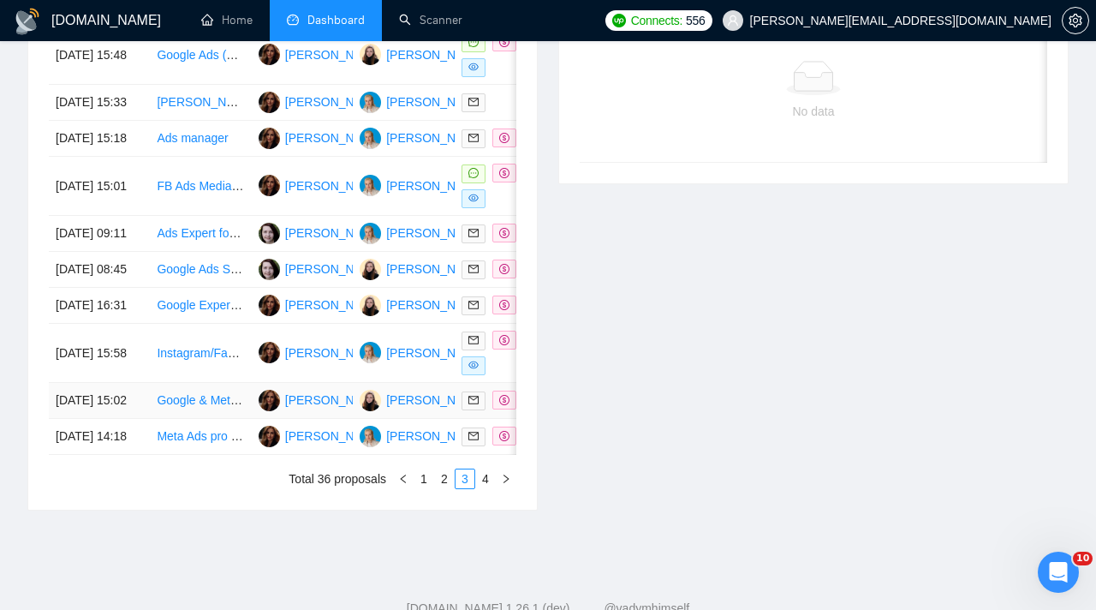
scroll to position [814, 0]
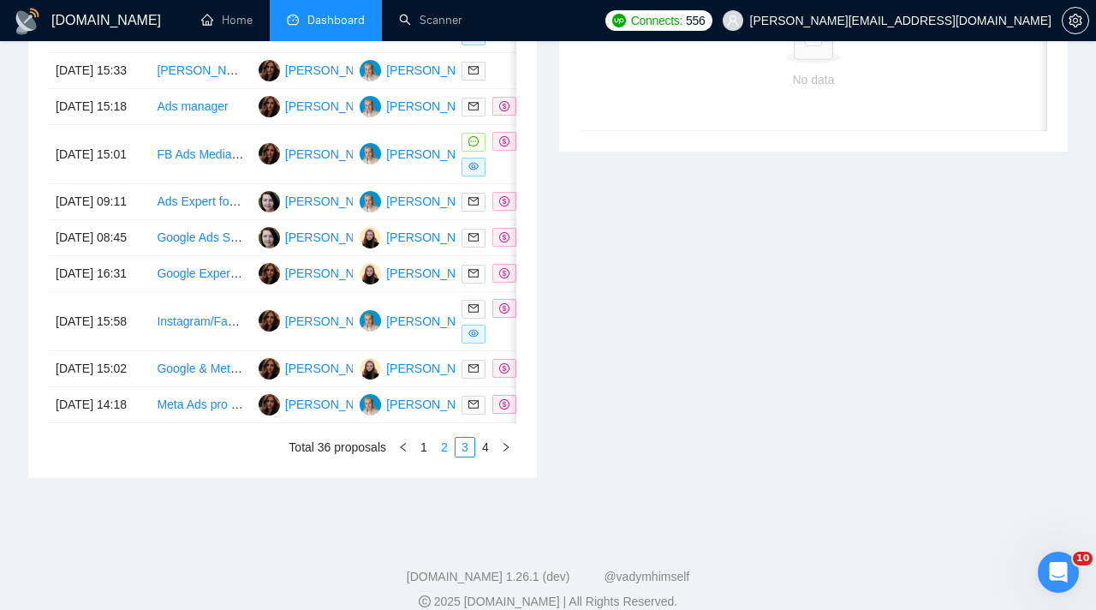
click at [441, 456] on link "2" at bounding box center [444, 446] width 19 height 19
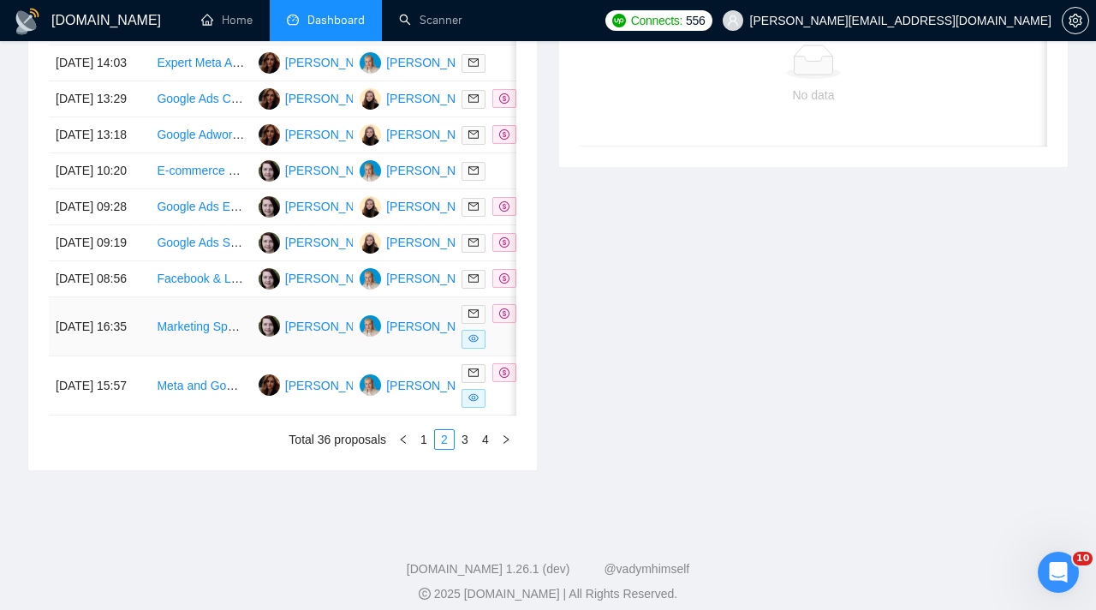
scroll to position [801, 0]
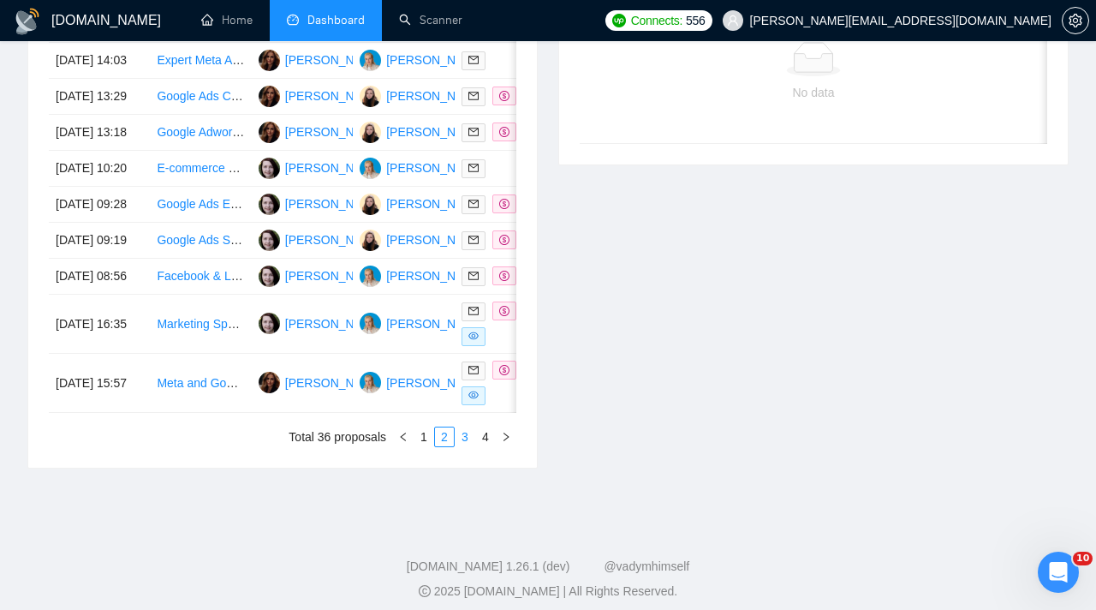
click at [464, 446] on link "3" at bounding box center [464, 436] width 19 height 19
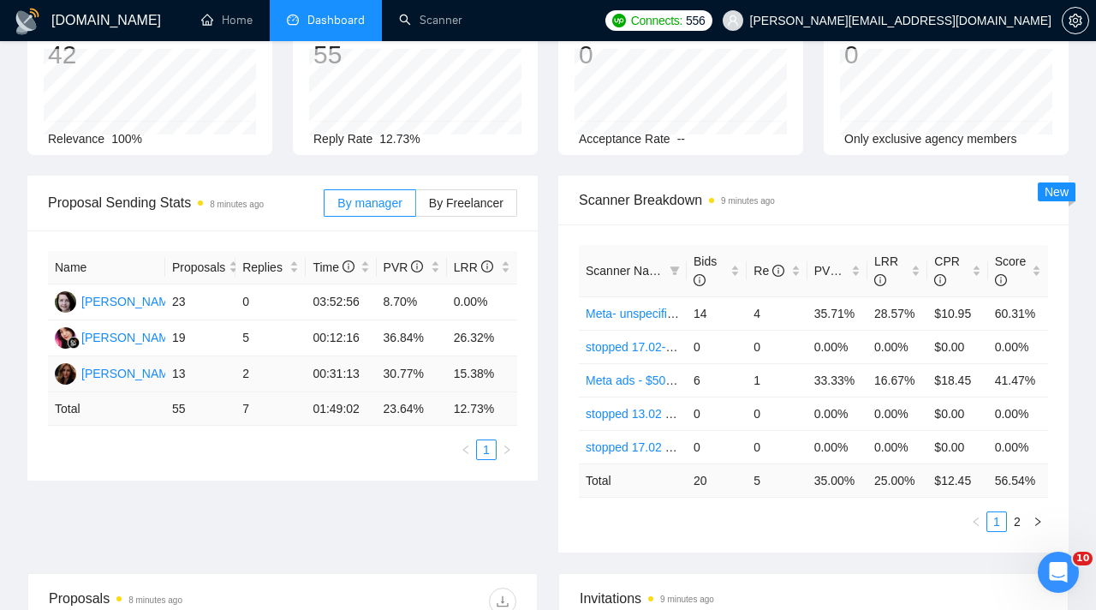
scroll to position [123, 0]
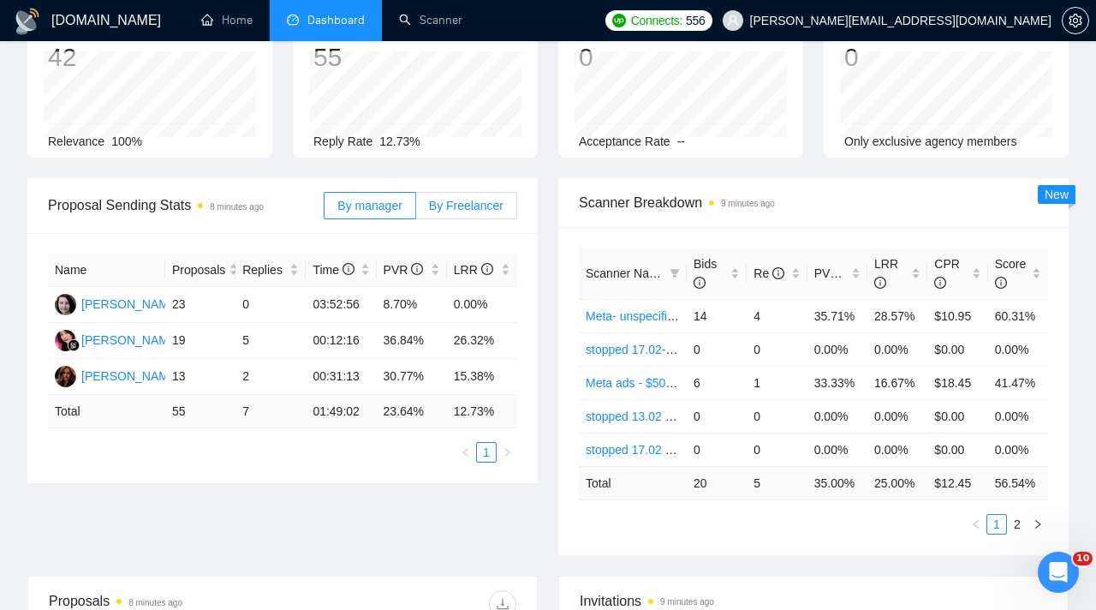
click at [453, 199] on span "By Freelancer" at bounding box center [466, 206] width 74 height 14
click at [416, 210] on input "By Freelancer" at bounding box center [416, 210] width 0 height 0
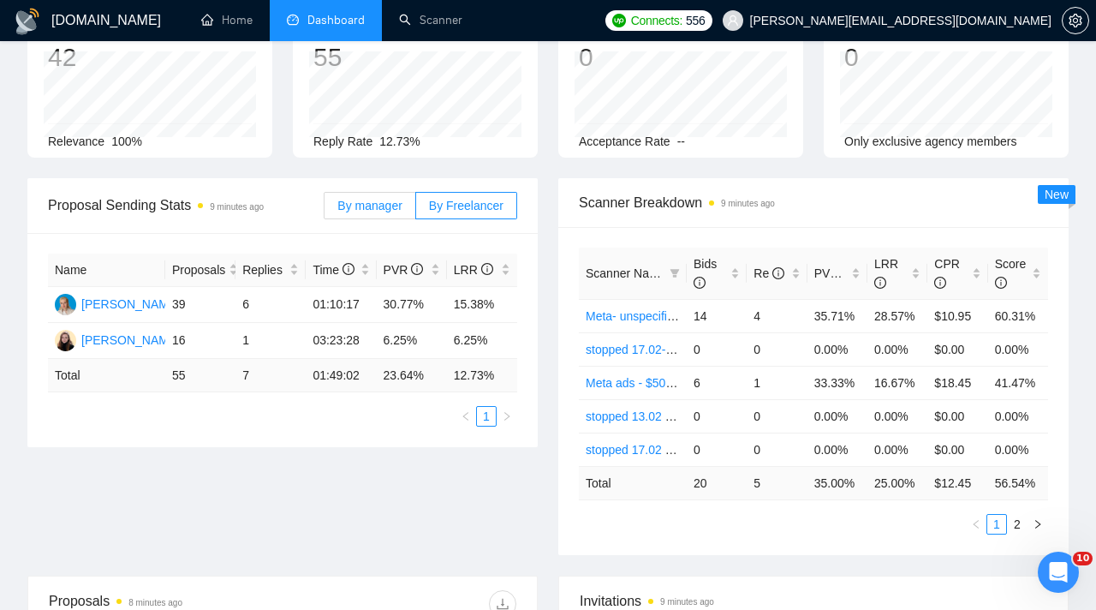
click at [362, 204] on span "By manager" at bounding box center [369, 206] width 64 height 14
click at [324, 210] on input "By manager" at bounding box center [324, 210] width 0 height 0
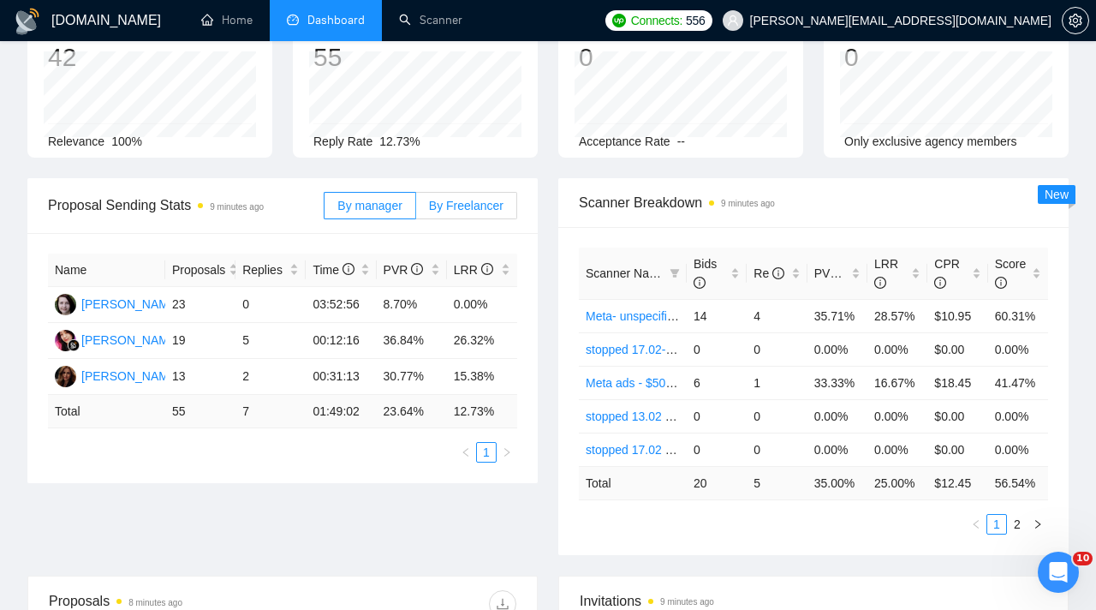
click at [466, 209] on span "By Freelancer" at bounding box center [466, 206] width 74 height 14
click at [416, 210] on input "By Freelancer" at bounding box center [416, 210] width 0 height 0
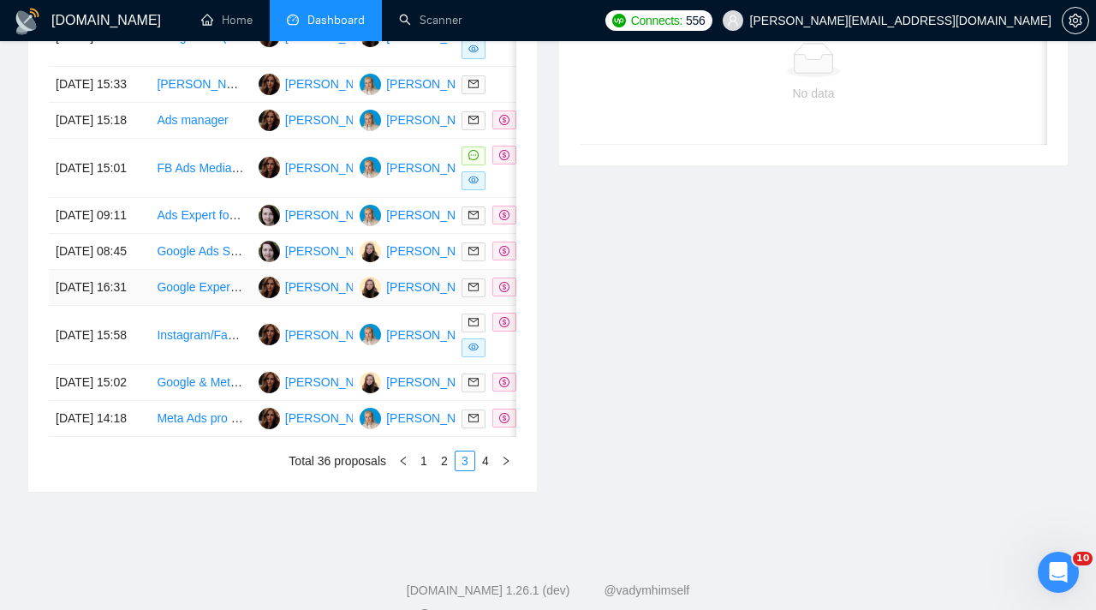
scroll to position [810, 0]
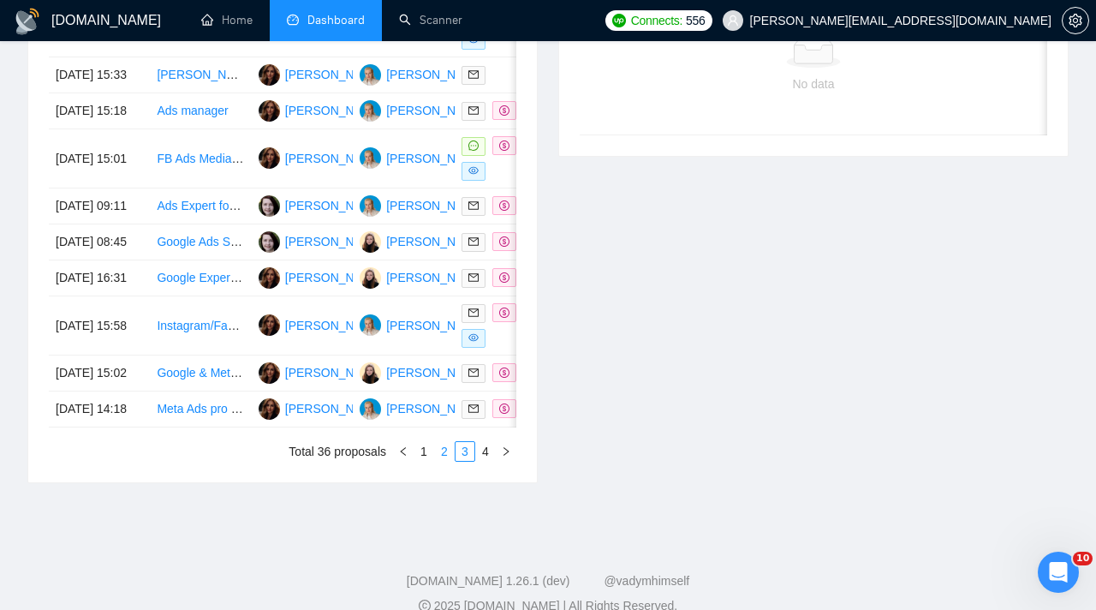
click at [449, 461] on link "2" at bounding box center [444, 451] width 19 height 19
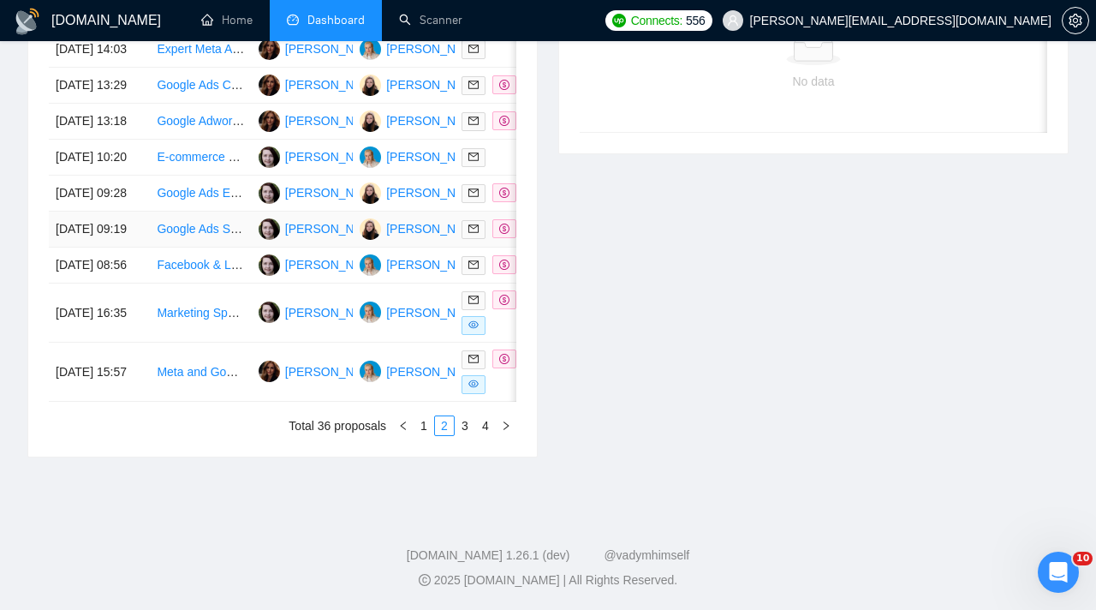
scroll to position [819, 0]
click at [418, 456] on div "Date Title Manager Freelancer Status [DATE] 17:24 Google Ads & Meta Ads Manager…" at bounding box center [282, 199] width 509 height 515
click at [422, 435] on link "1" at bounding box center [423, 425] width 19 height 19
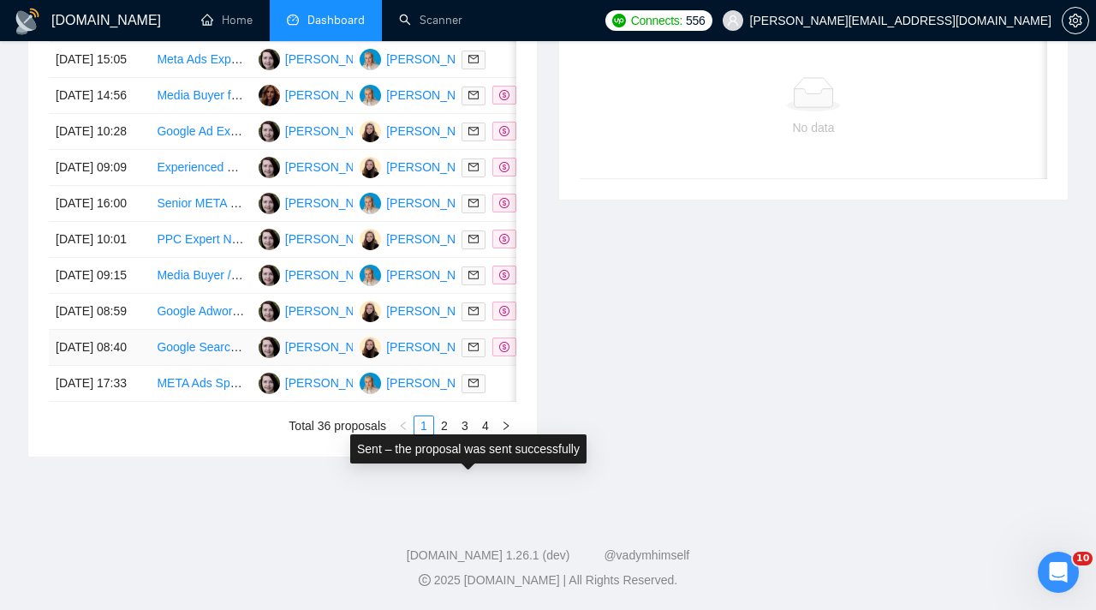
scroll to position [800, 0]
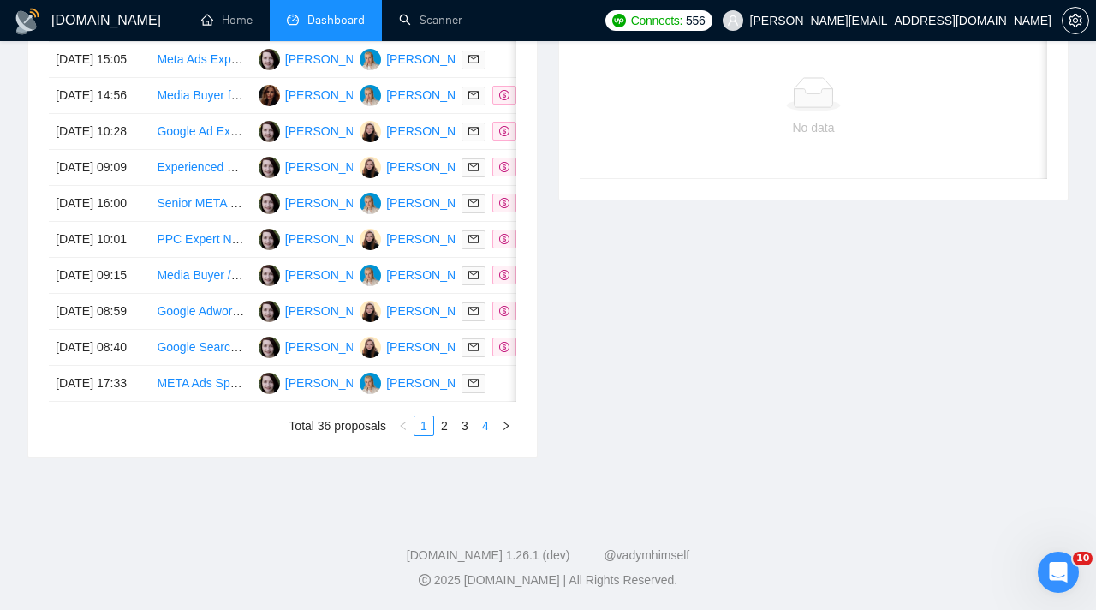
click at [491, 435] on link "4" at bounding box center [485, 425] width 19 height 19
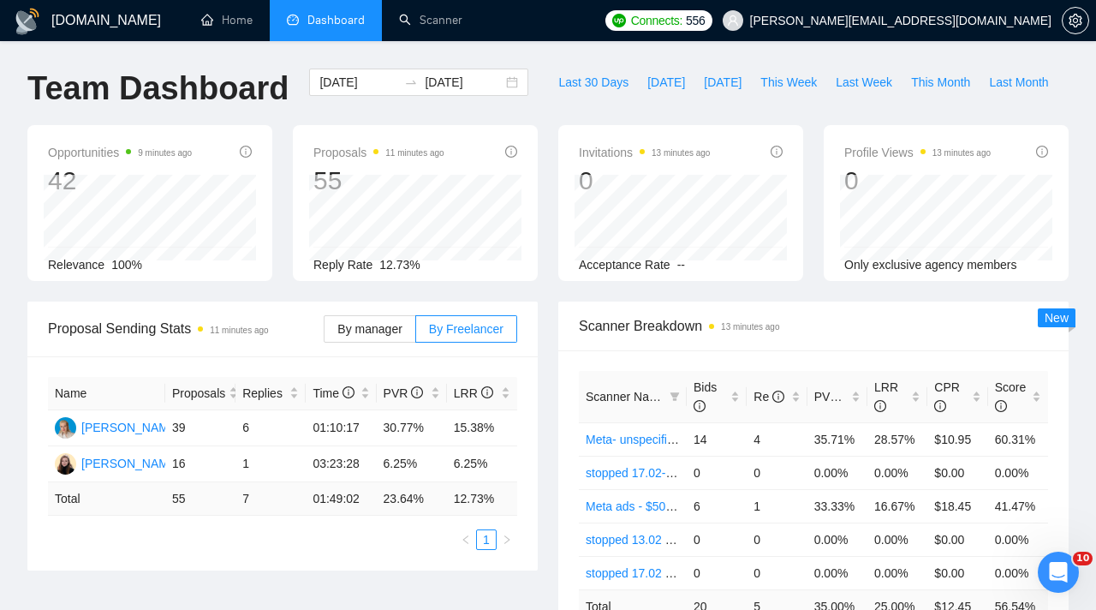
scroll to position [16, 0]
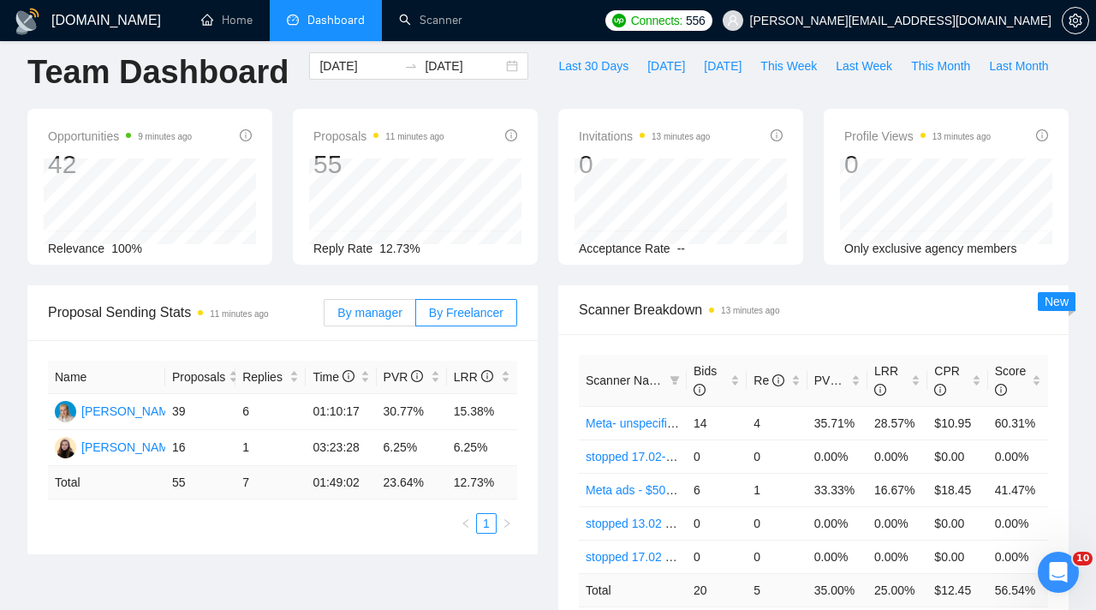
click at [382, 306] on span "By manager" at bounding box center [369, 313] width 64 height 14
click at [324, 317] on input "By manager" at bounding box center [324, 317] width 0 height 0
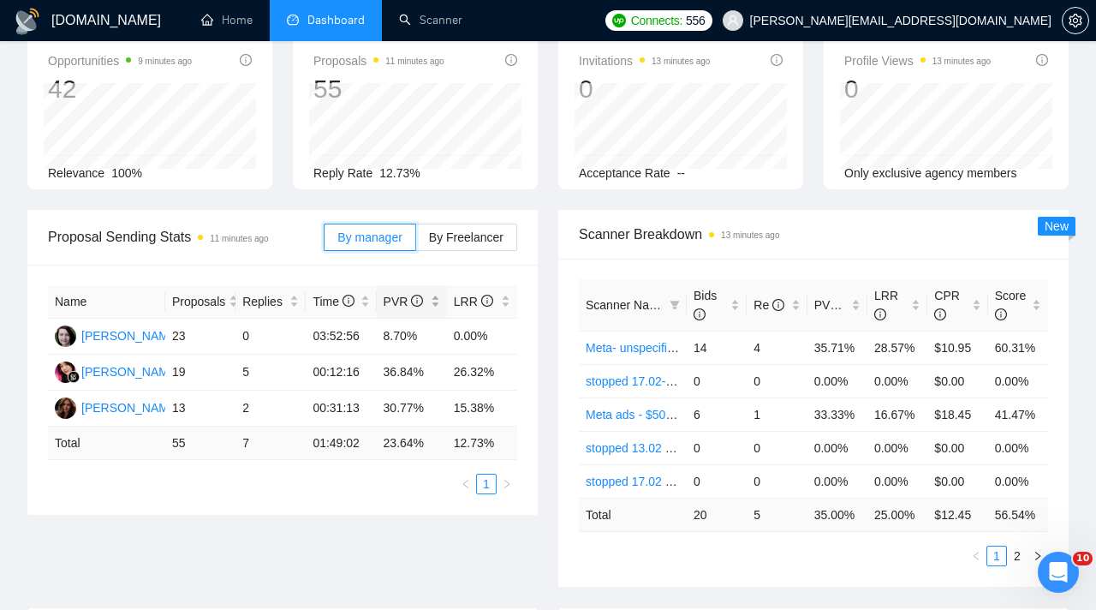
scroll to position [97, 0]
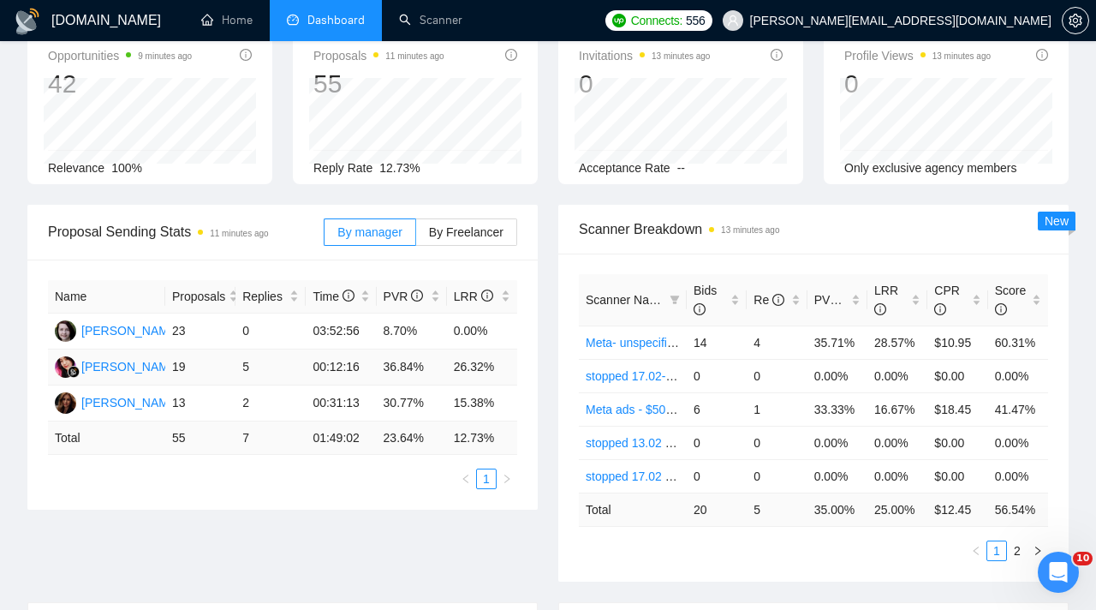
click at [502, 366] on td "26.32%" at bounding box center [482, 367] width 70 height 36
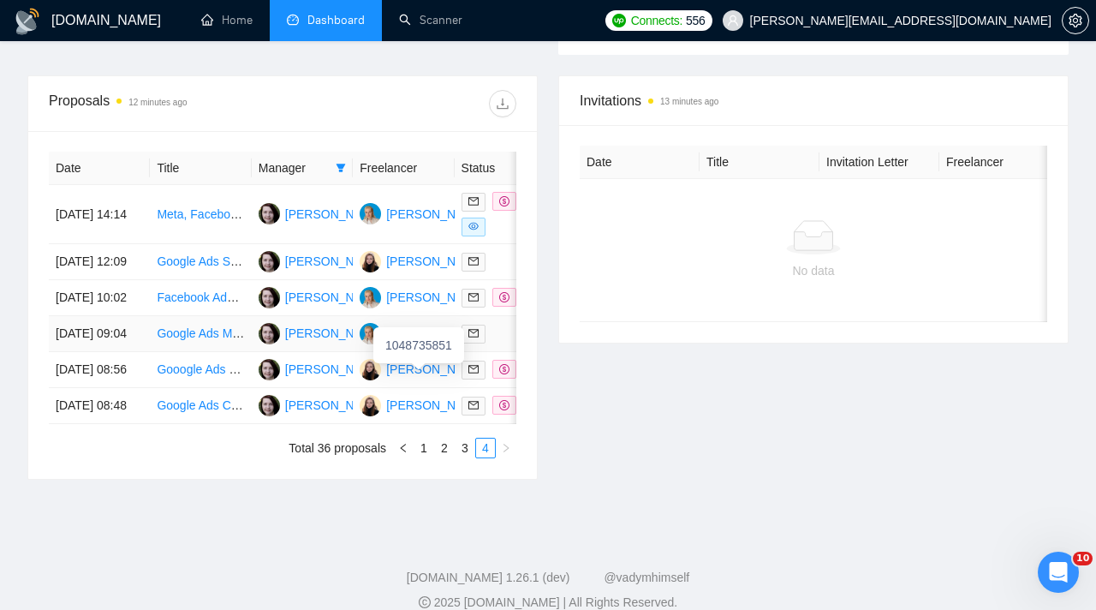
scroll to position [653, 0]
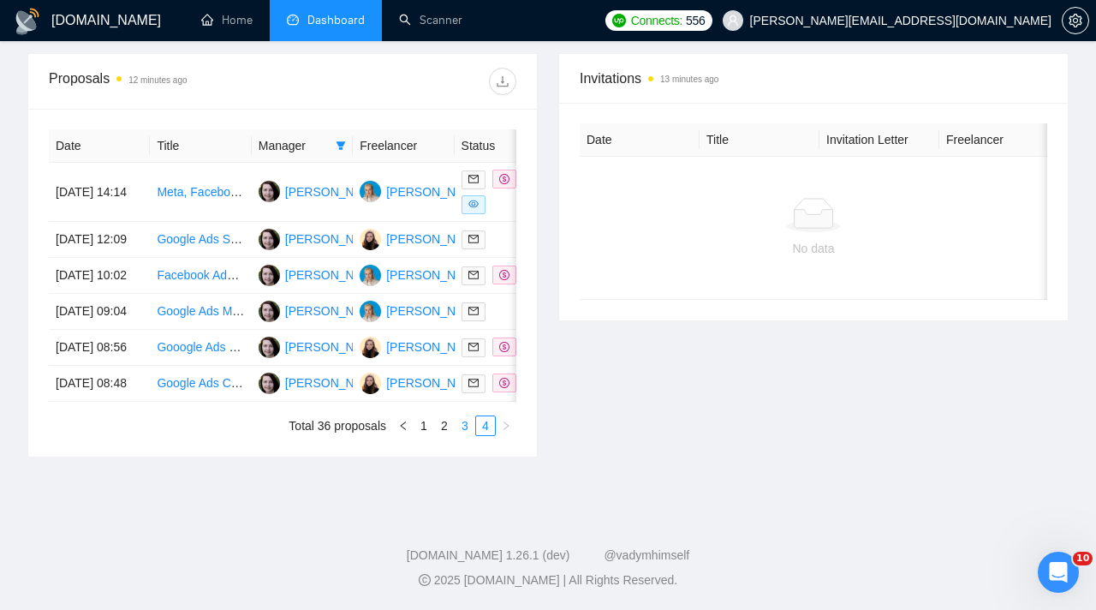
click at [461, 435] on link "3" at bounding box center [464, 425] width 19 height 19
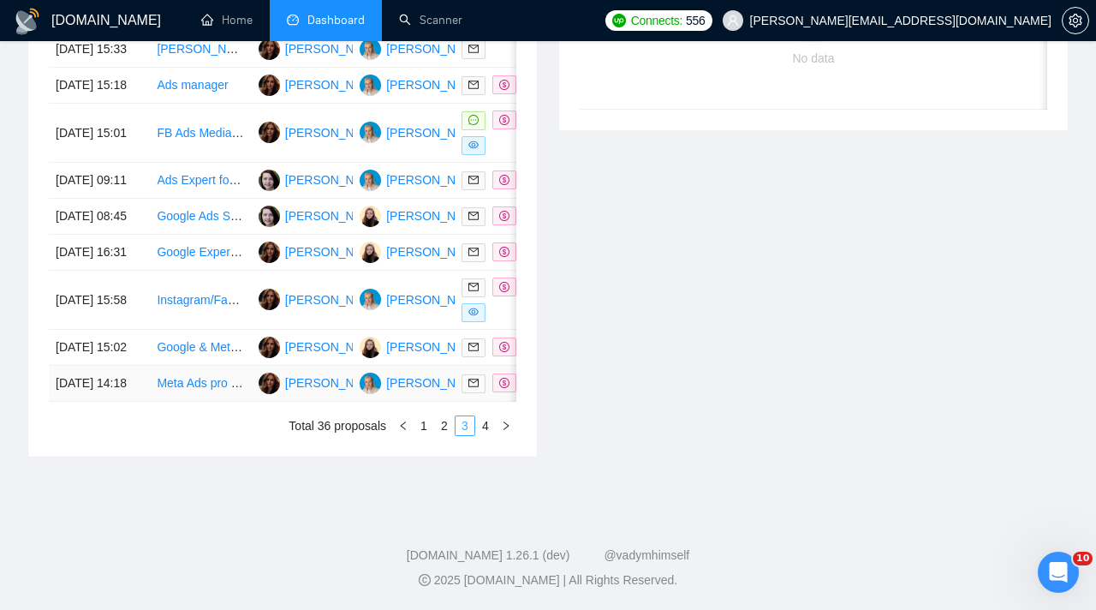
scroll to position [809, 0]
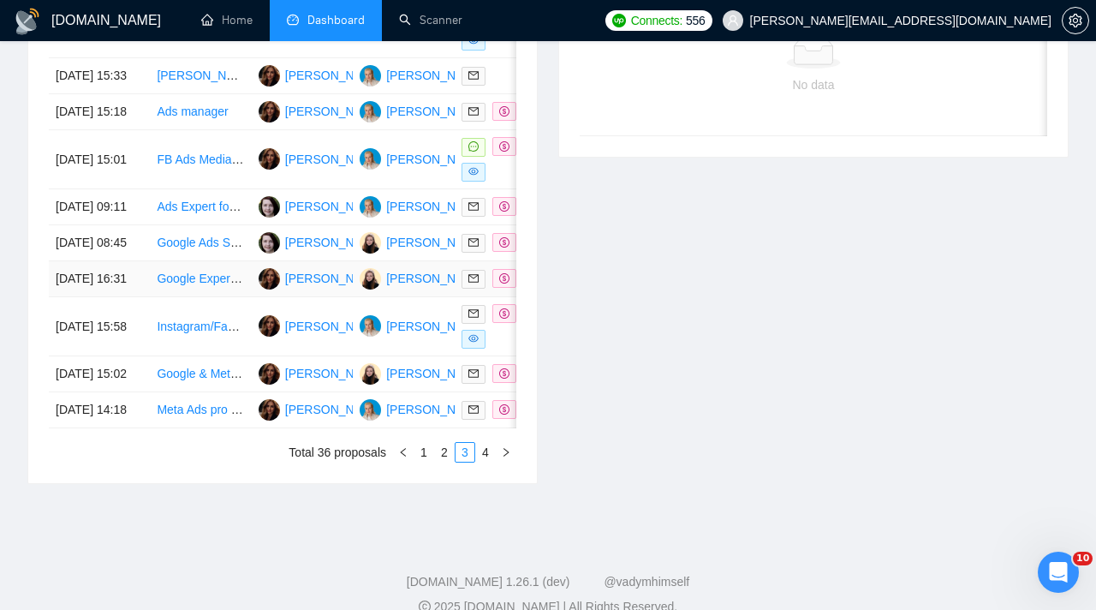
click at [433, 297] on td "[PERSON_NAME]" at bounding box center [403, 279] width 101 height 36
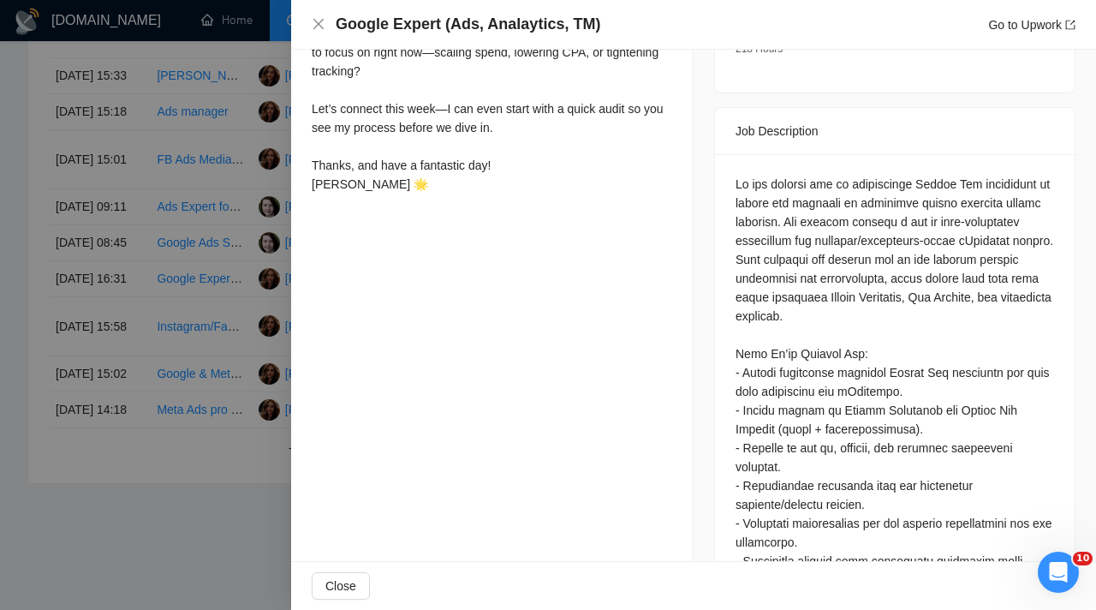
scroll to position [790, 0]
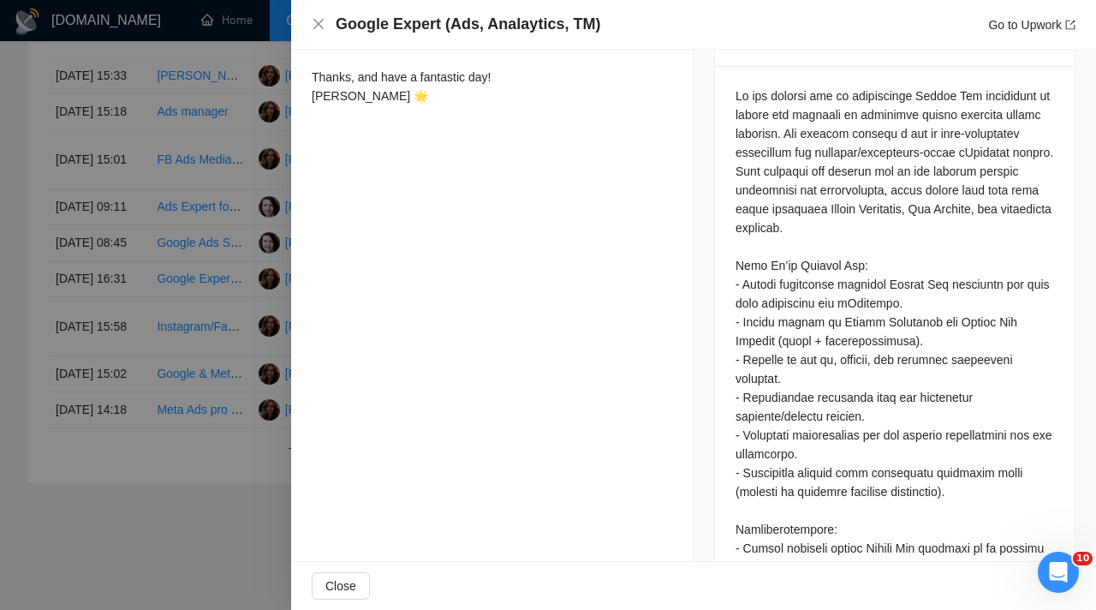
click at [241, 402] on div at bounding box center [548, 305] width 1096 height 610
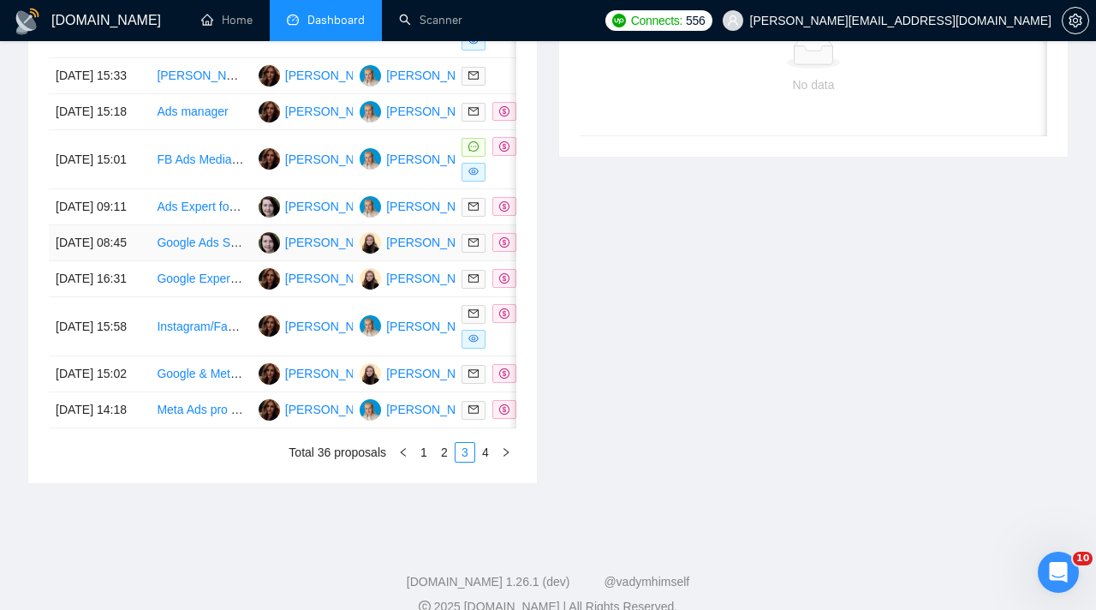
click at [432, 252] on div "[PERSON_NAME]" at bounding box center [435, 242] width 98 height 19
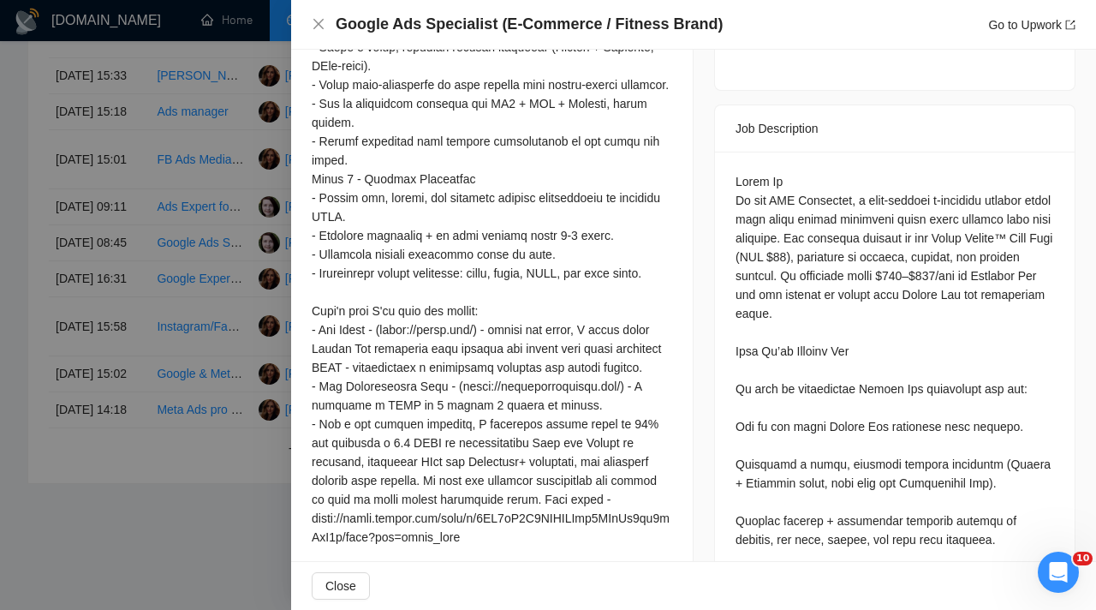
scroll to position [730, 0]
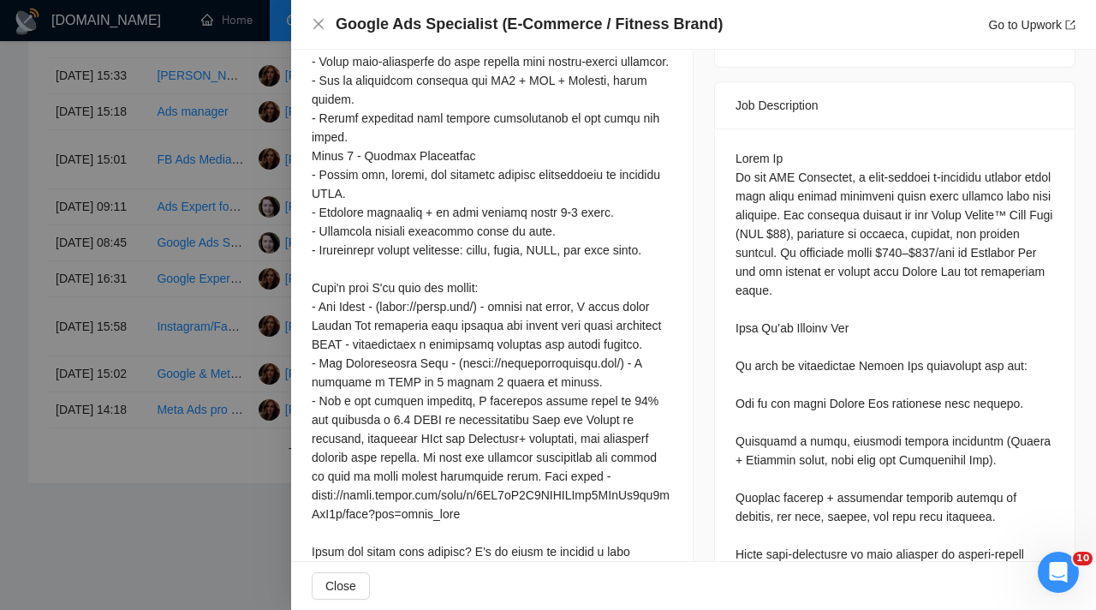
click at [205, 464] on div at bounding box center [548, 305] width 1096 height 610
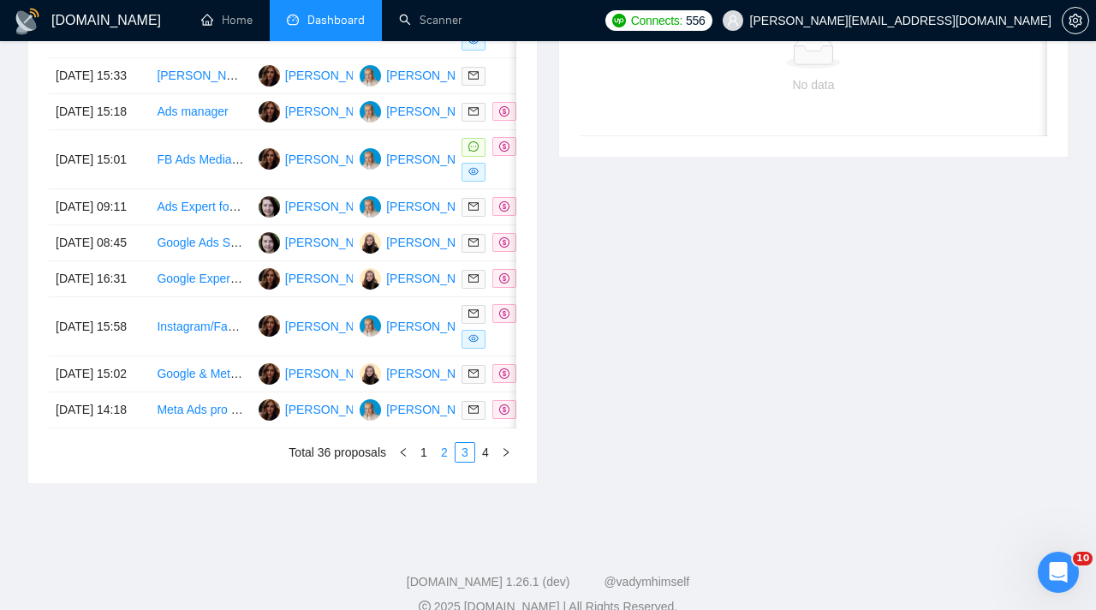
click at [441, 461] on link "2" at bounding box center [444, 452] width 19 height 19
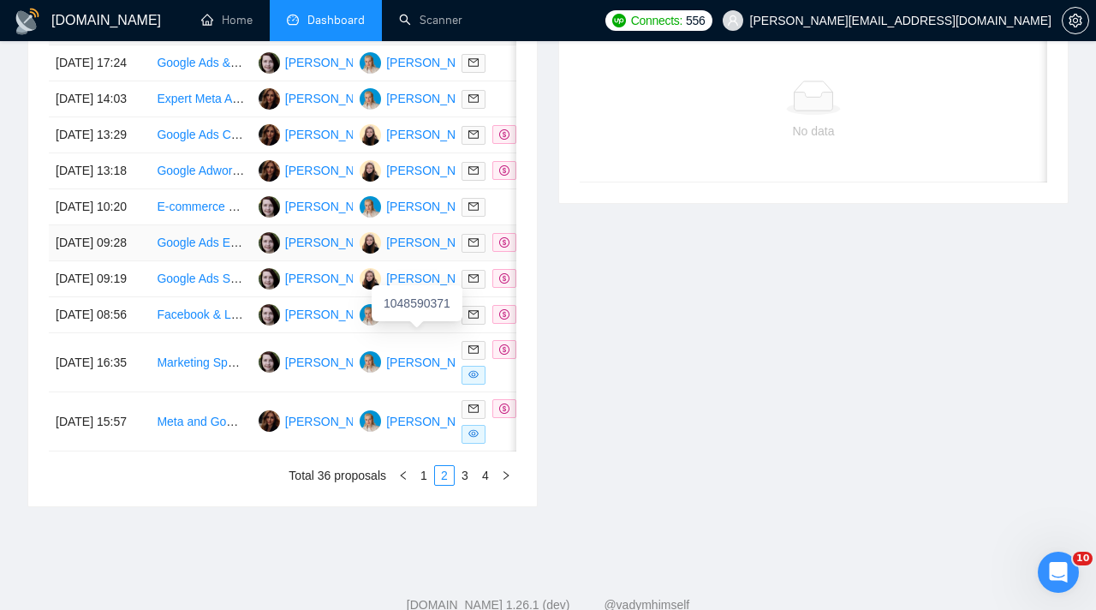
scroll to position [764, 0]
click at [450, 188] on td "[PERSON_NAME]" at bounding box center [403, 170] width 101 height 36
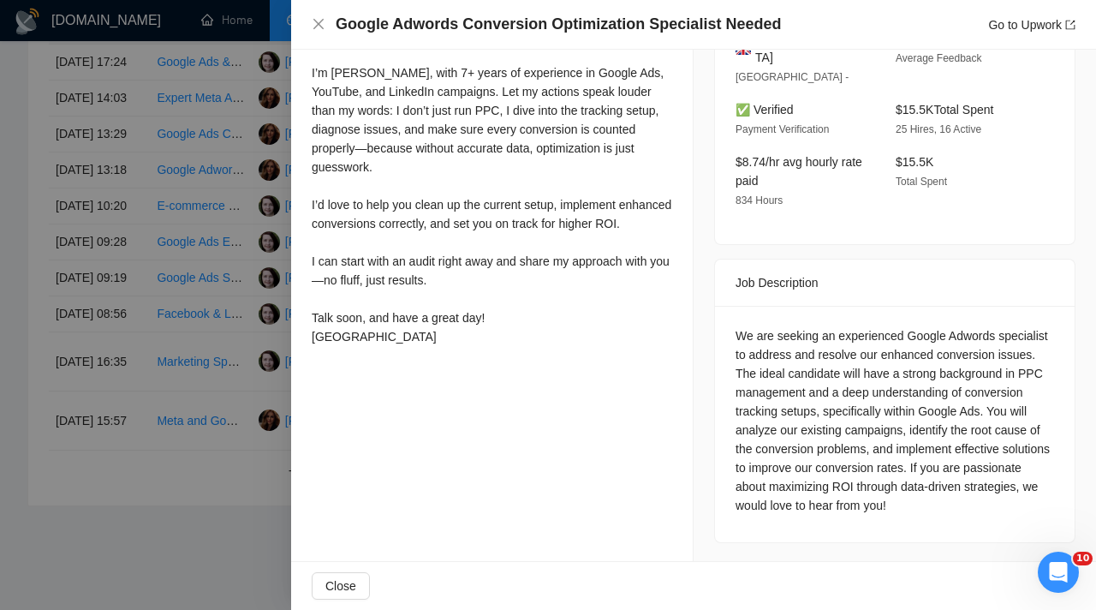
click at [218, 301] on div at bounding box center [548, 305] width 1096 height 610
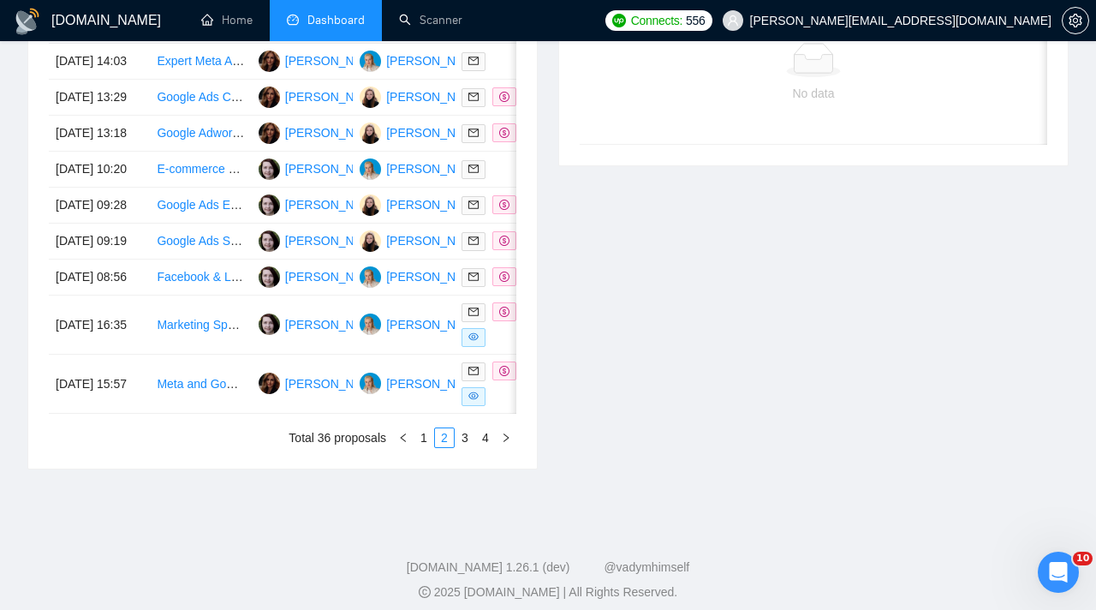
scroll to position [799, 0]
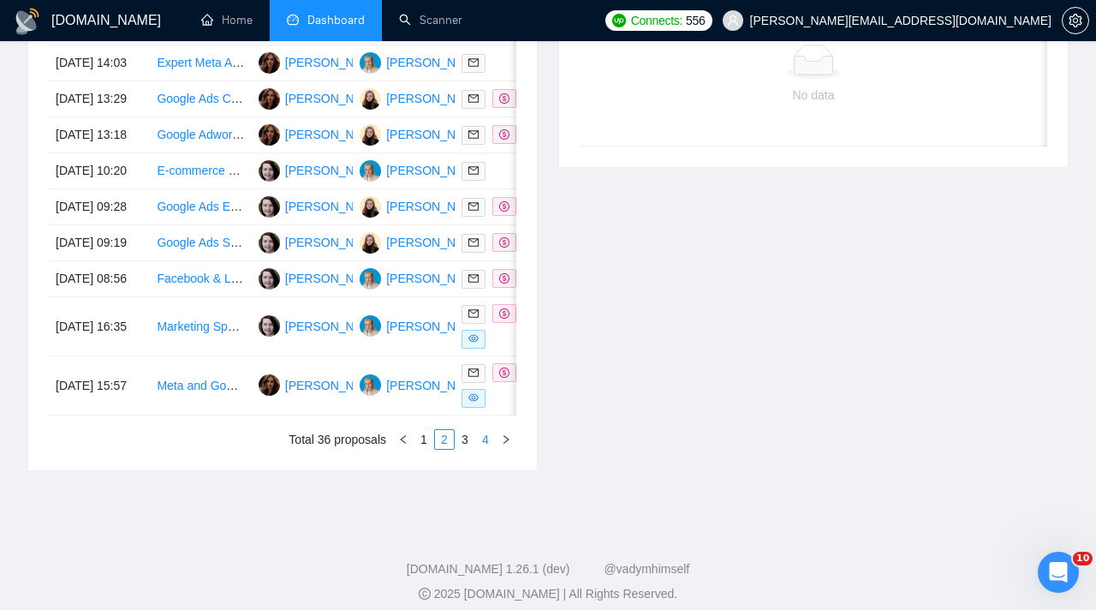
click at [490, 449] on link "4" at bounding box center [485, 439] width 19 height 19
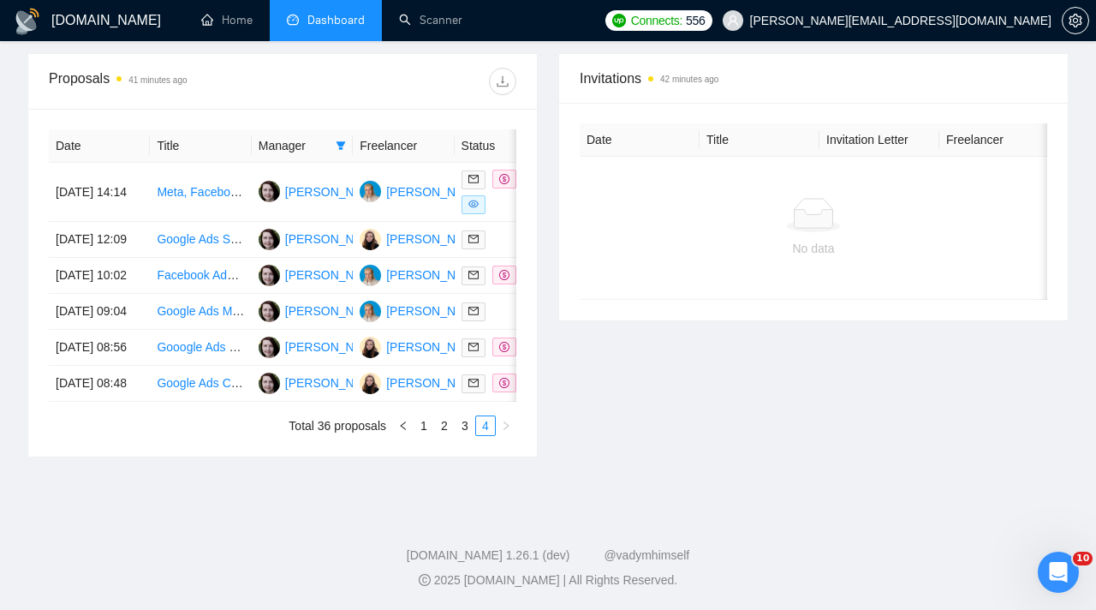
scroll to position [672, 0]
click at [508, 229] on div at bounding box center [504, 239] width 87 height 20
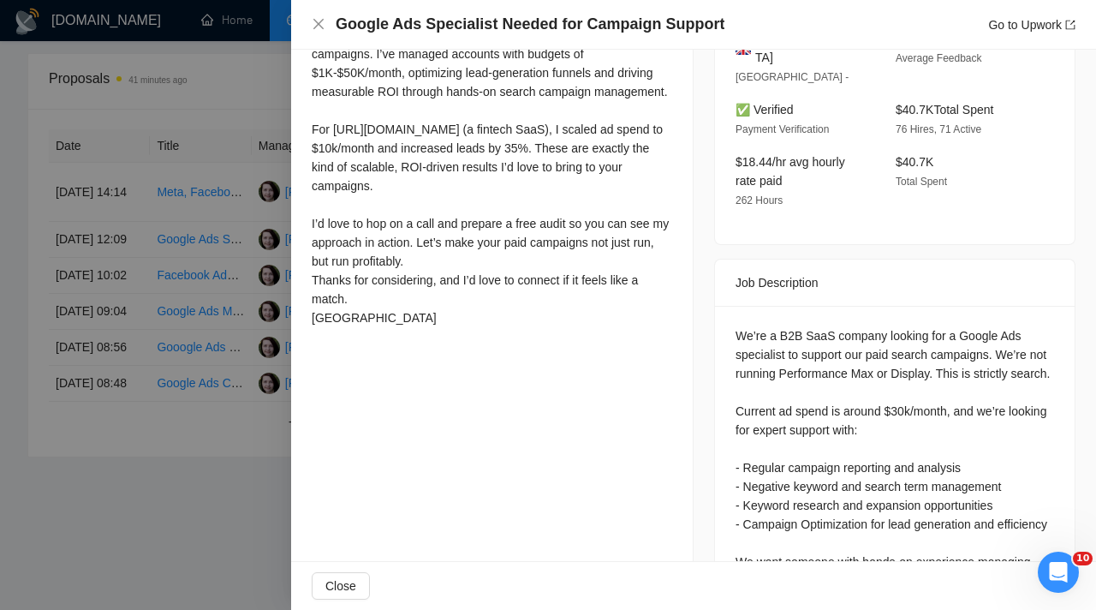
click at [221, 364] on div at bounding box center [548, 305] width 1096 height 610
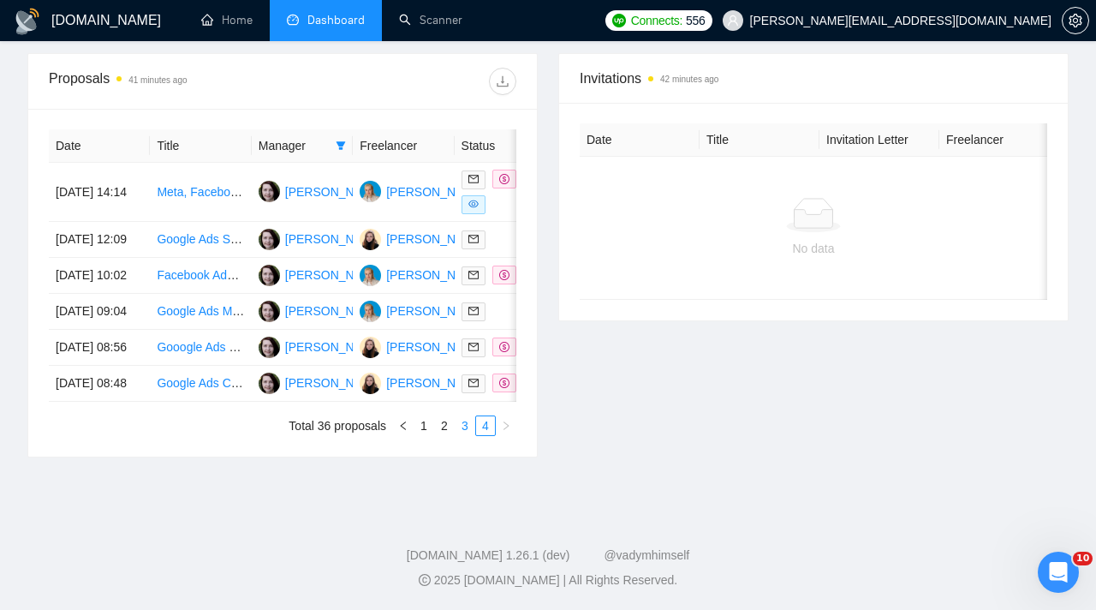
click at [460, 435] on link "3" at bounding box center [464, 425] width 19 height 19
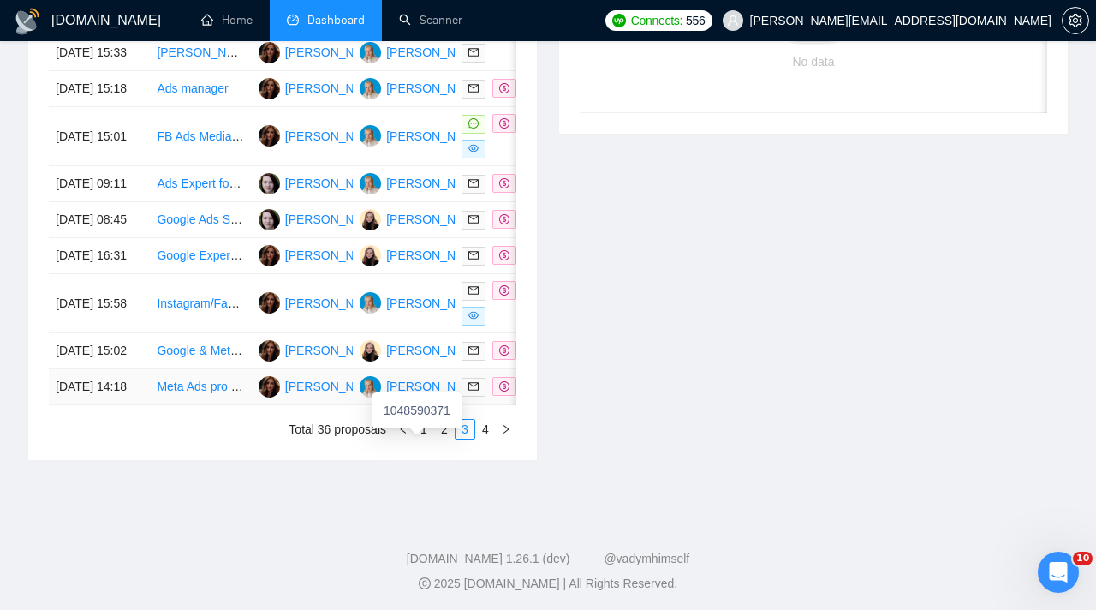
scroll to position [836, 0]
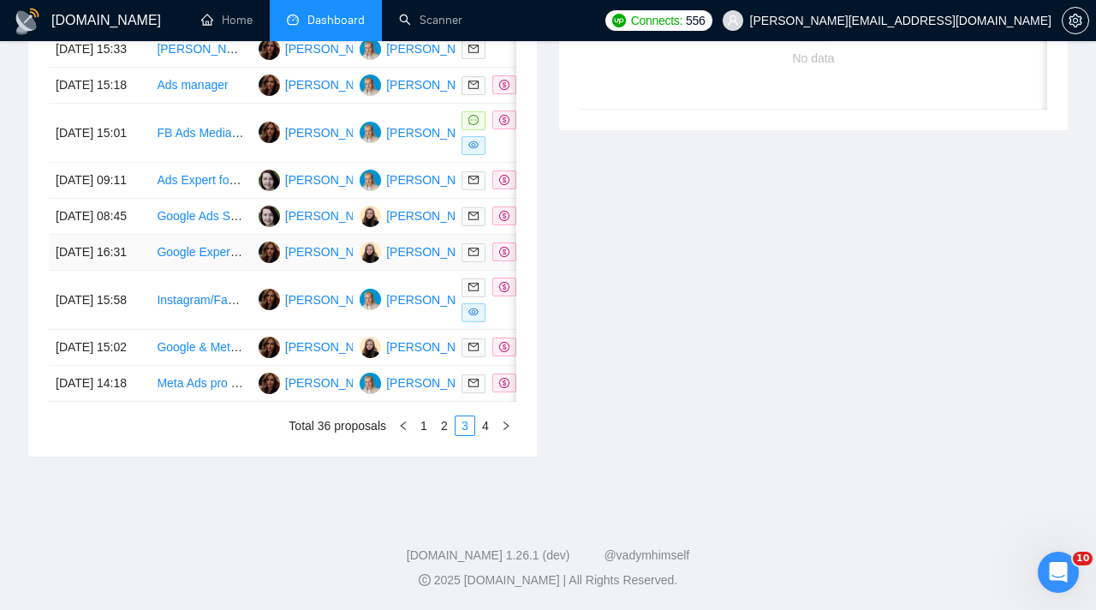
click at [464, 271] on td at bounding box center [505, 253] width 101 height 36
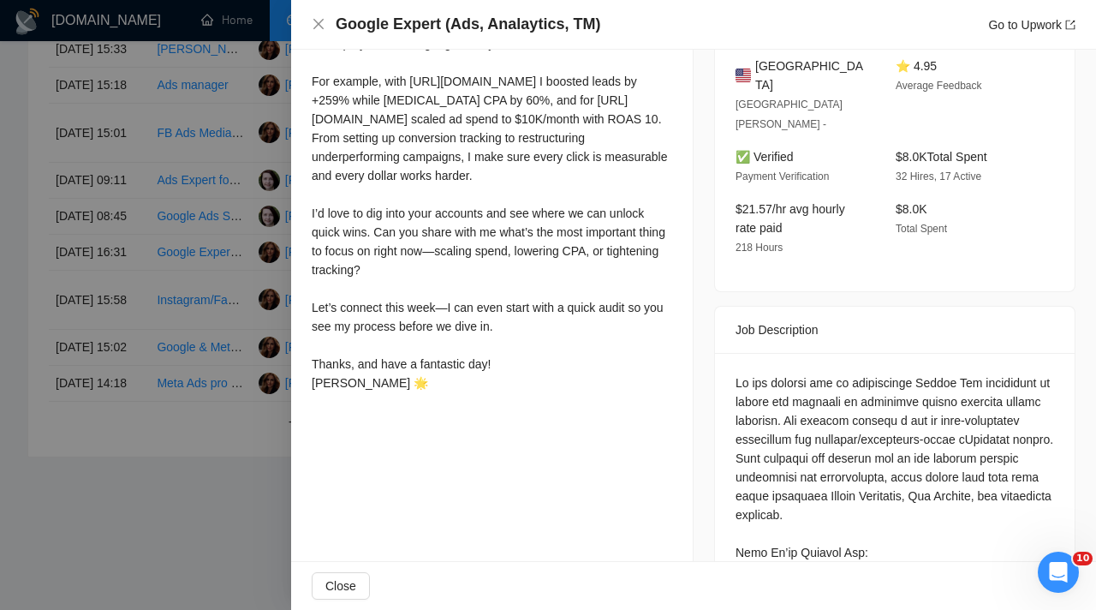
scroll to position [528, 0]
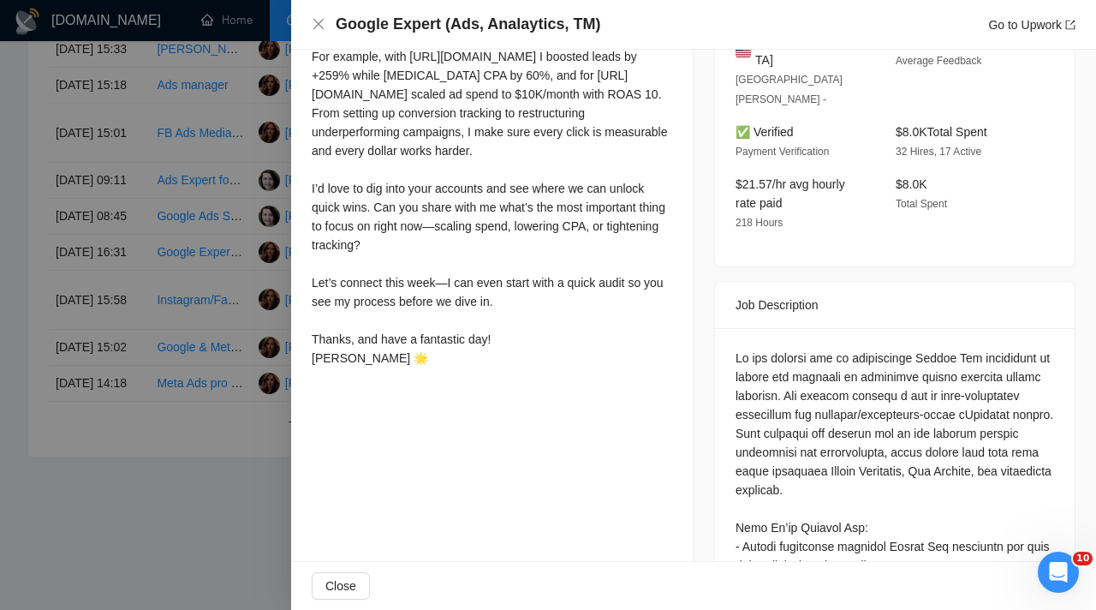
click at [267, 360] on div at bounding box center [548, 305] width 1096 height 610
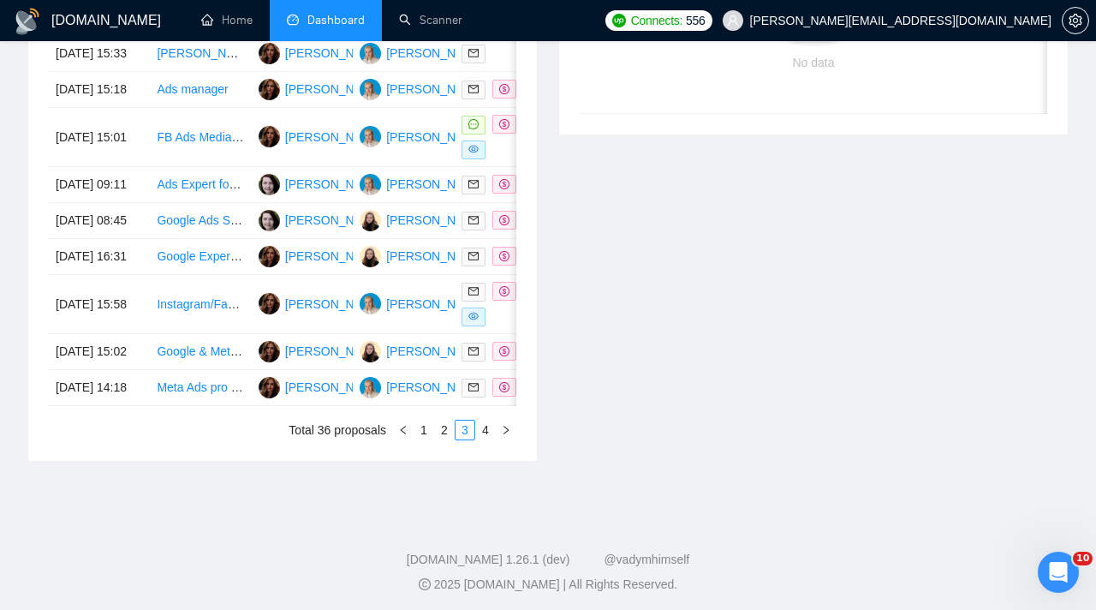
scroll to position [864, 0]
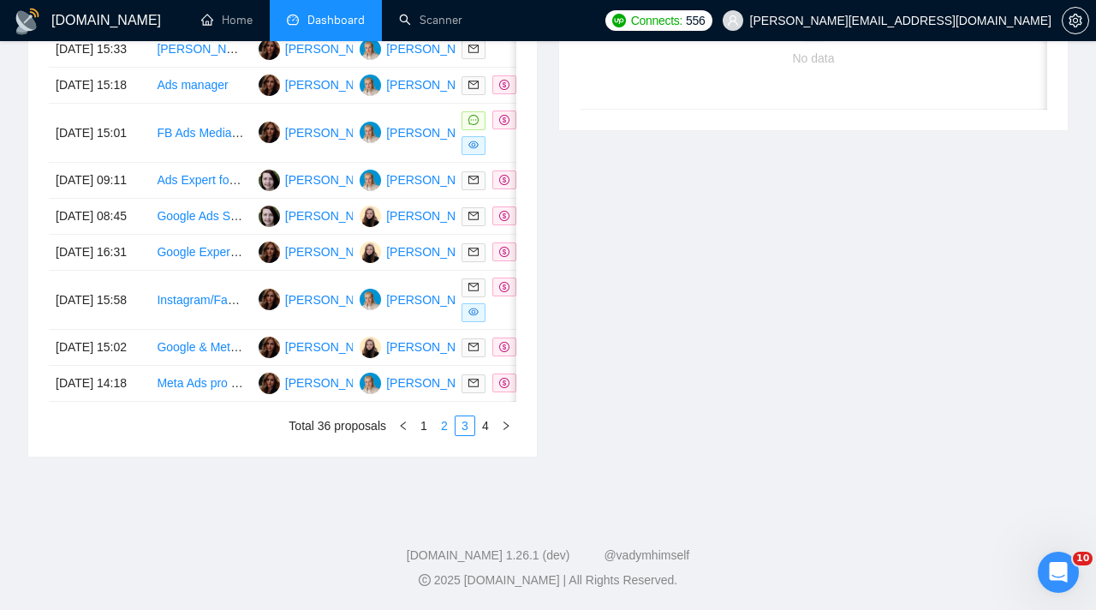
click at [445, 435] on link "2" at bounding box center [444, 425] width 19 height 19
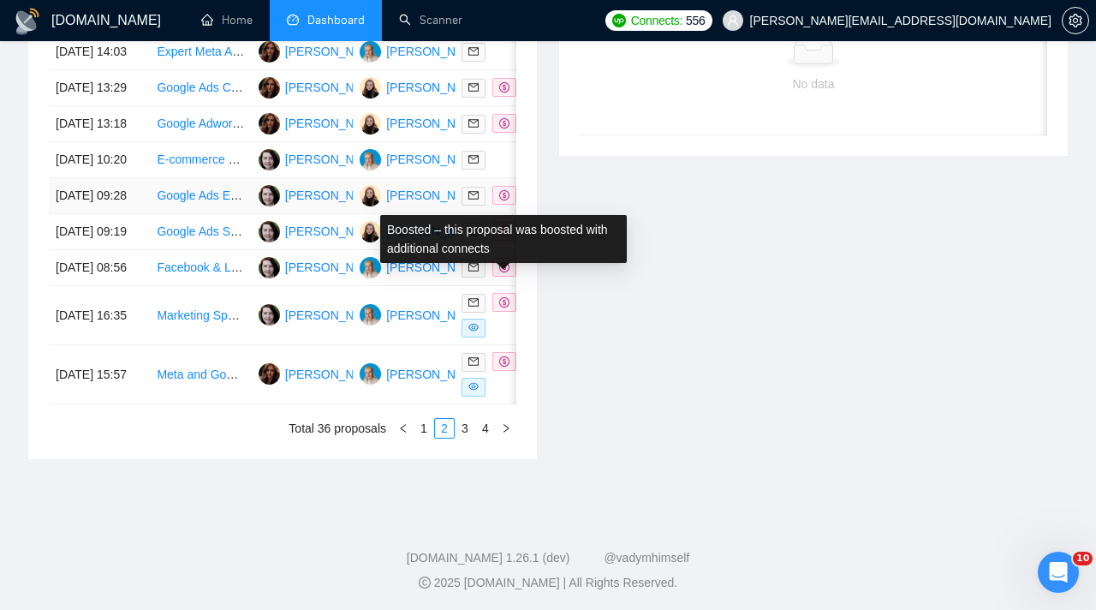
scroll to position [818, 0]
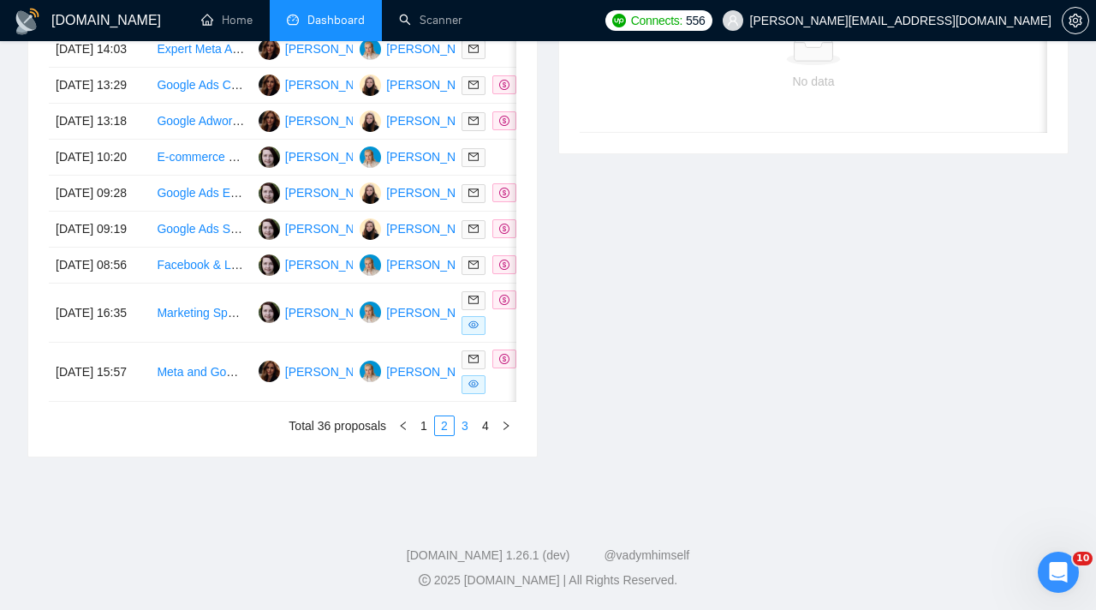
click at [469, 435] on link "3" at bounding box center [464, 425] width 19 height 19
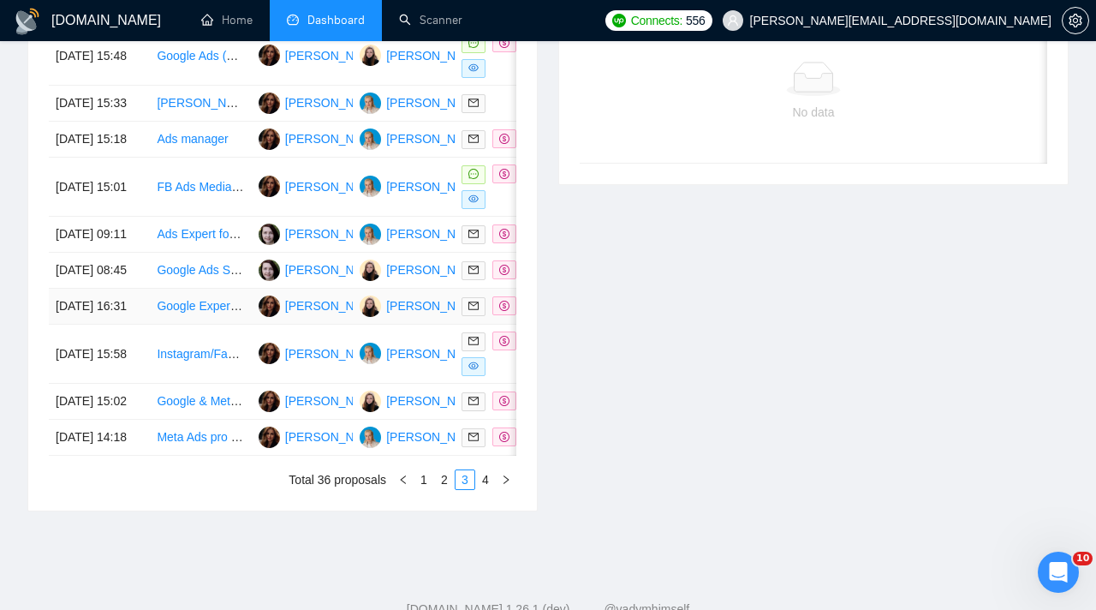
scroll to position [794, 0]
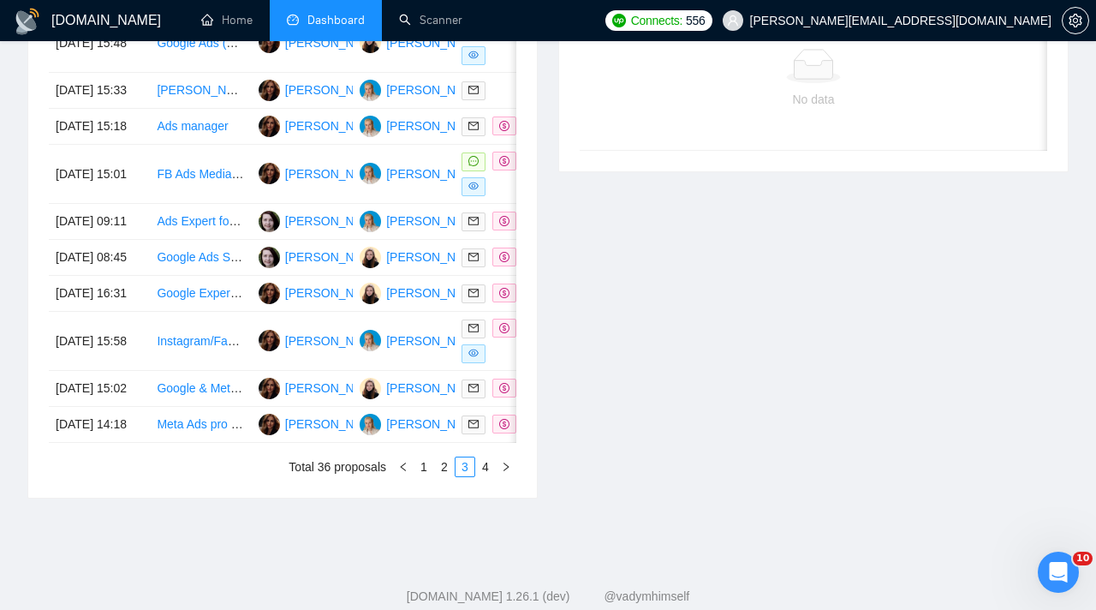
click at [484, 497] on div "Date Title Manager Freelancer Status [DATE] 15:48 Google Ads (Search + App) Spe…" at bounding box center [282, 229] width 509 height 538
click at [485, 476] on link "4" at bounding box center [485, 466] width 19 height 19
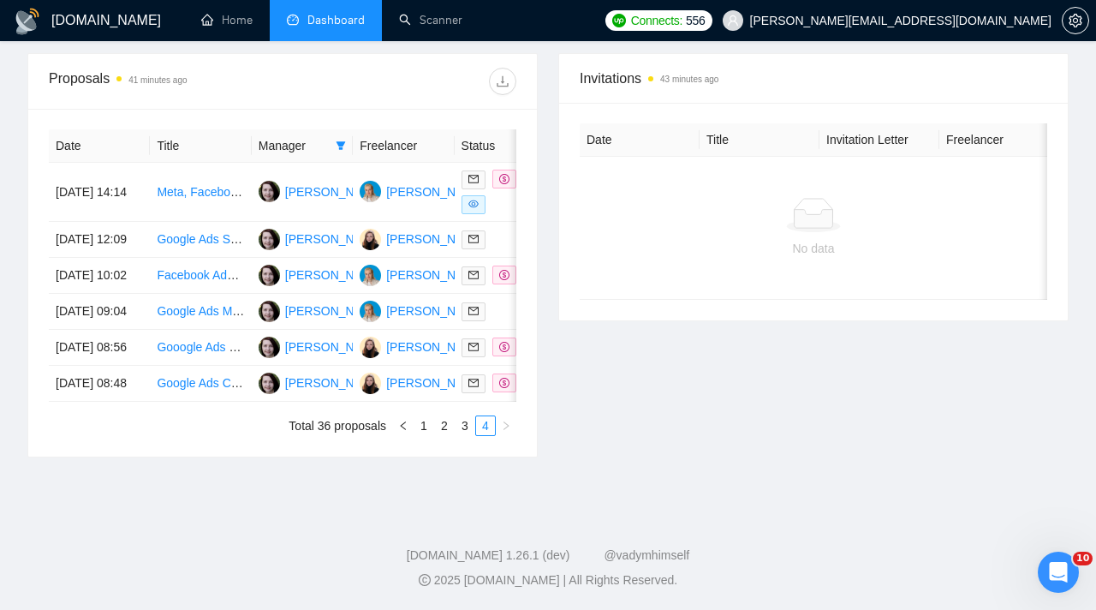
scroll to position [686, 0]
click at [462, 435] on link "3" at bounding box center [464, 425] width 19 height 19
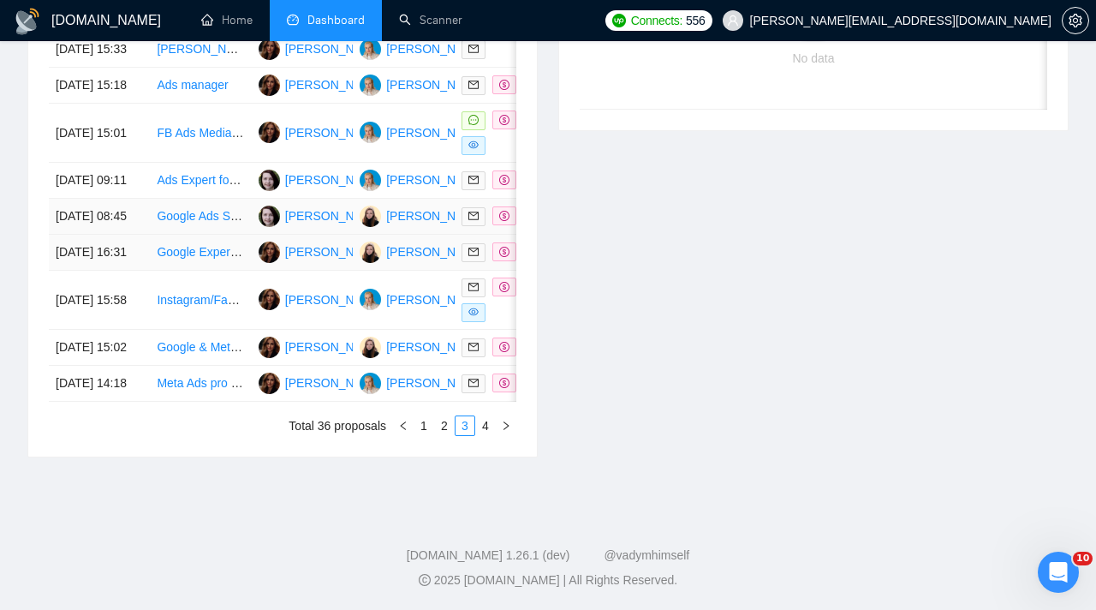
scroll to position [932, 0]
click at [435, 435] on link "2" at bounding box center [444, 425] width 19 height 19
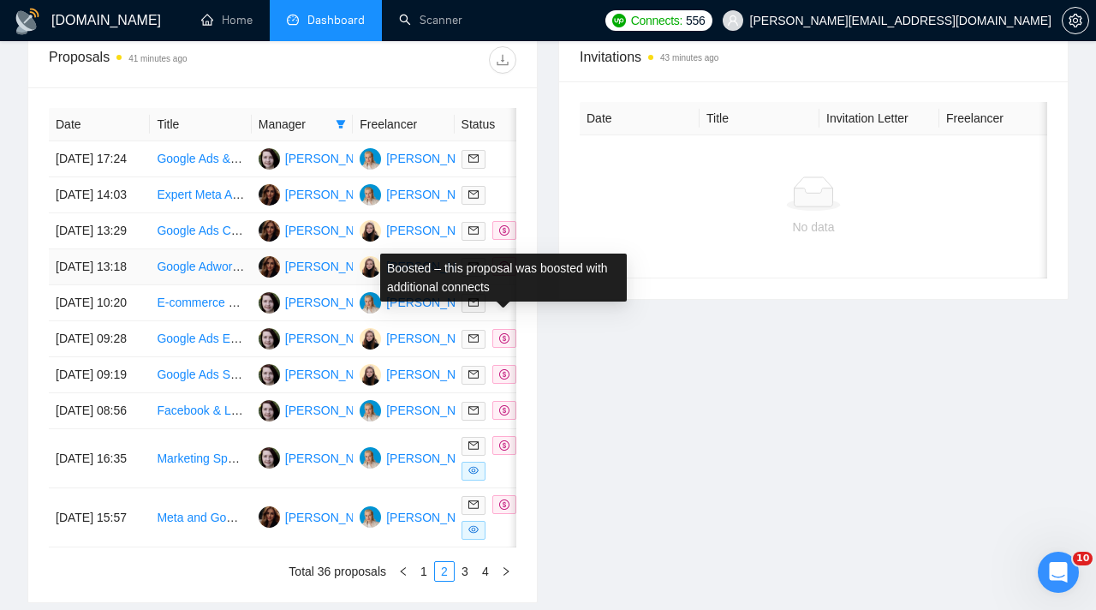
scroll to position [639, 0]
